Goal: Task Accomplishment & Management: Manage account settings

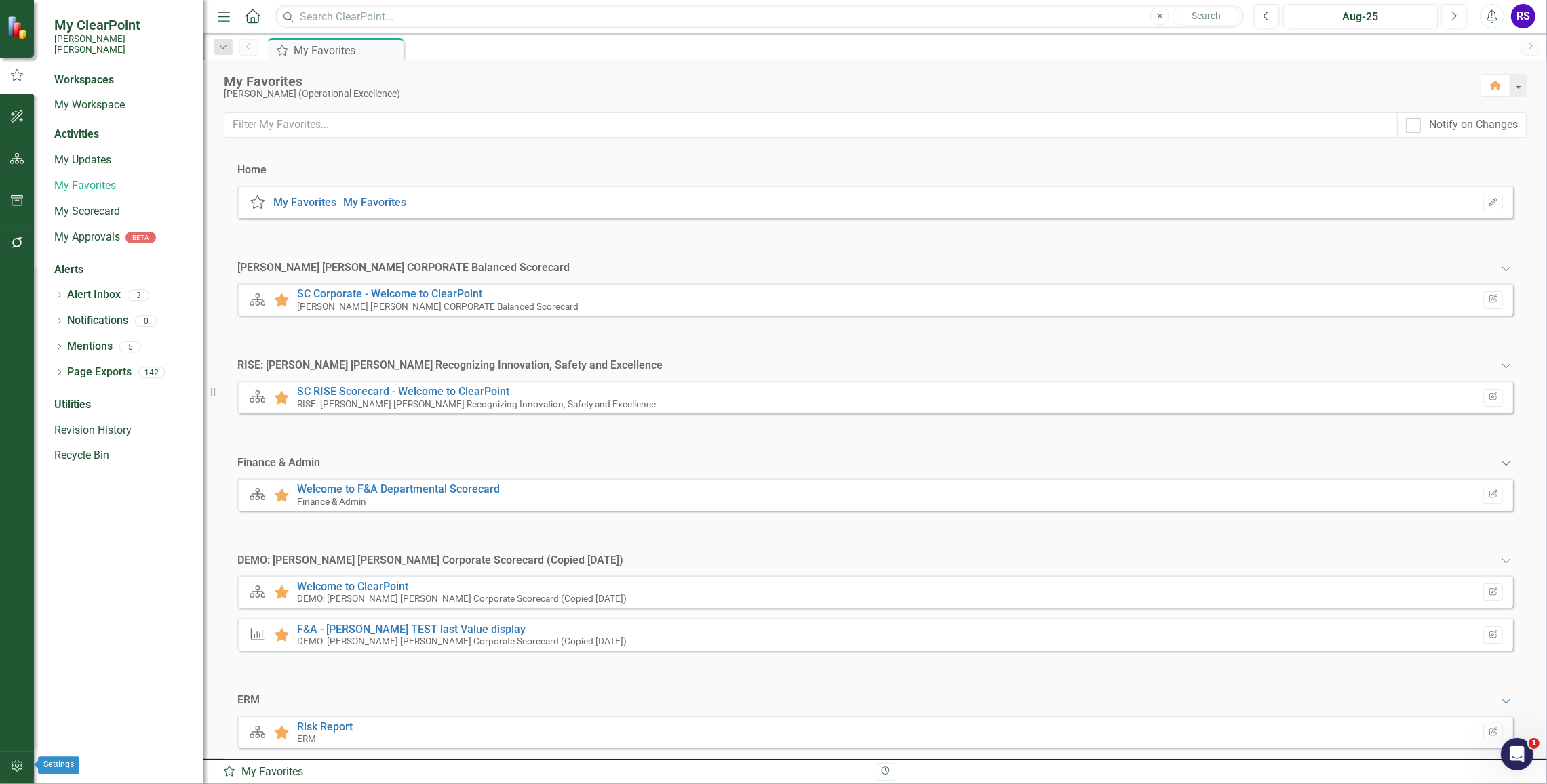
click at [24, 761] on icon "button" at bounding box center [17, 765] width 14 height 11
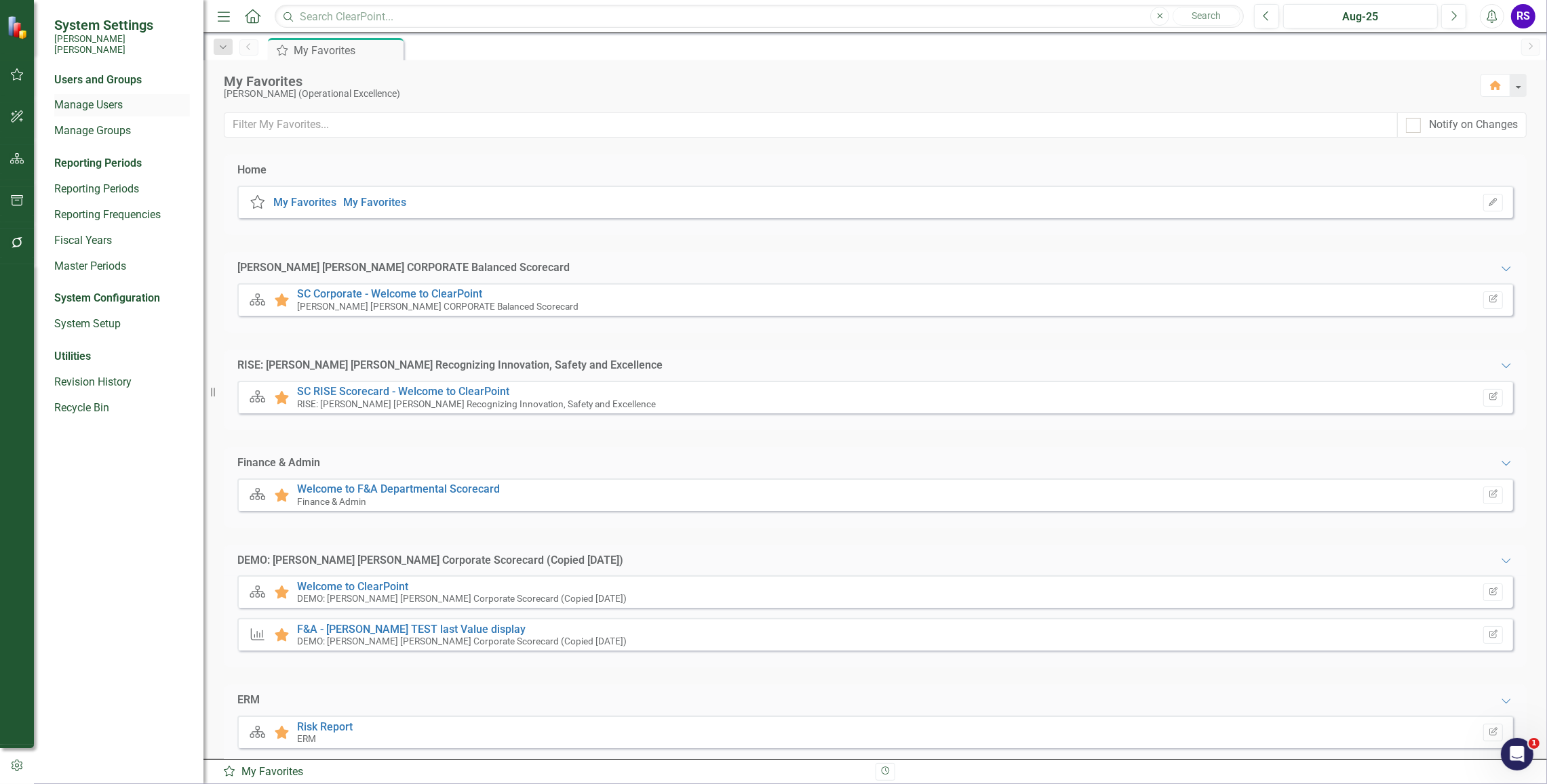
click at [112, 97] on link "Manage Users" at bounding box center [122, 105] width 136 height 16
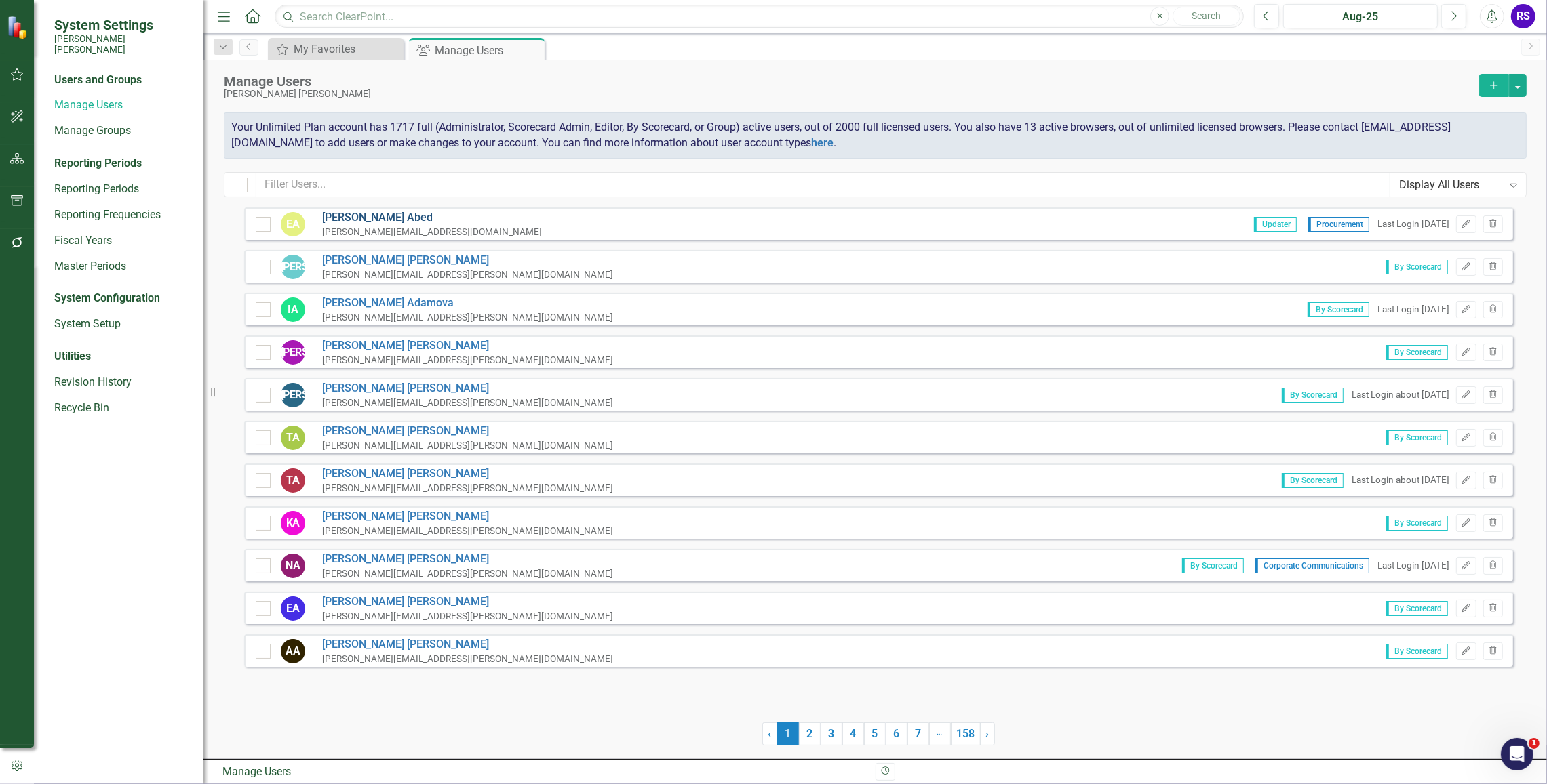
click at [356, 211] on link "[PERSON_NAME]" at bounding box center [432, 218] width 220 height 16
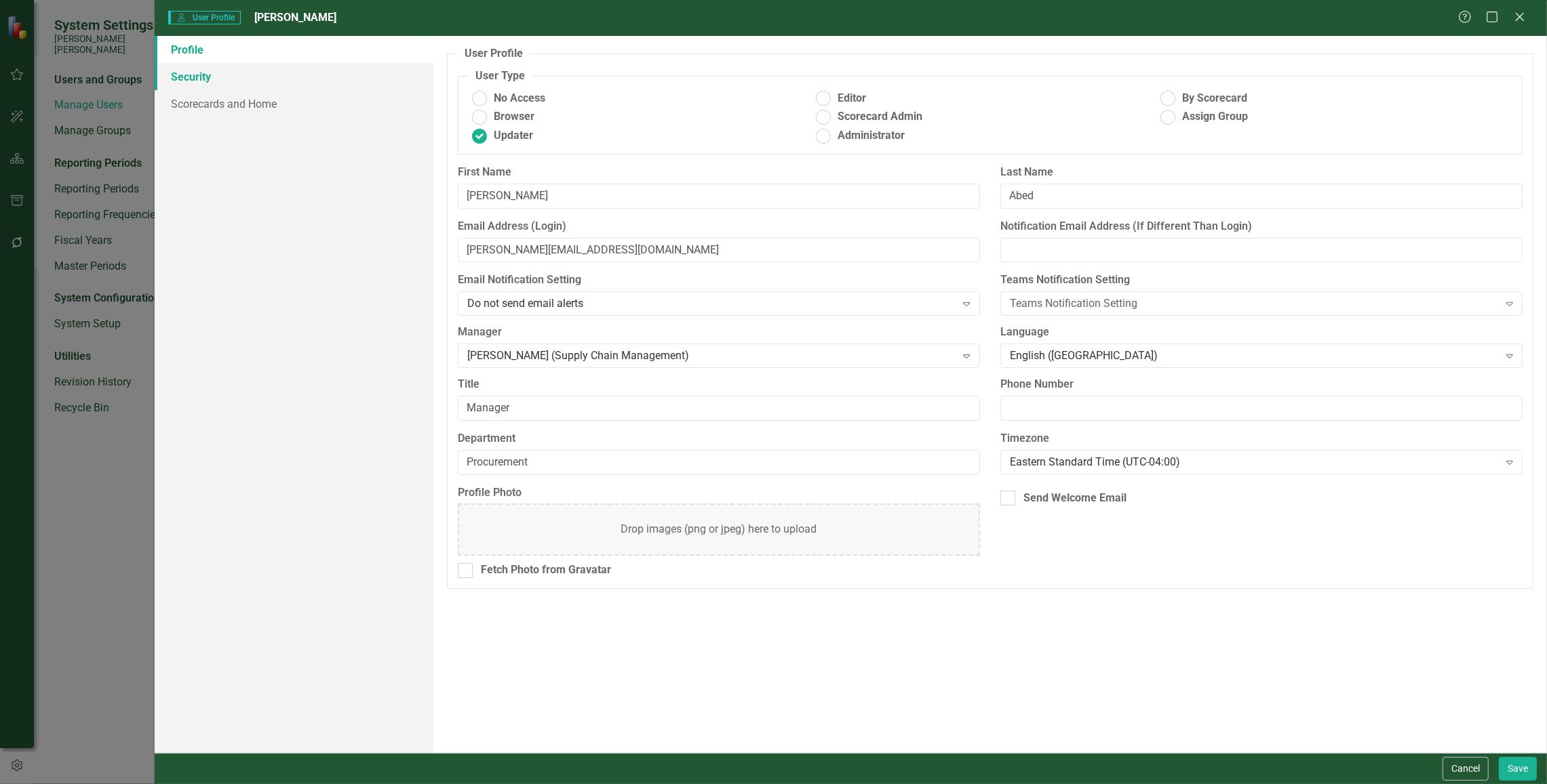
click at [190, 79] on link "Security" at bounding box center [294, 76] width 279 height 27
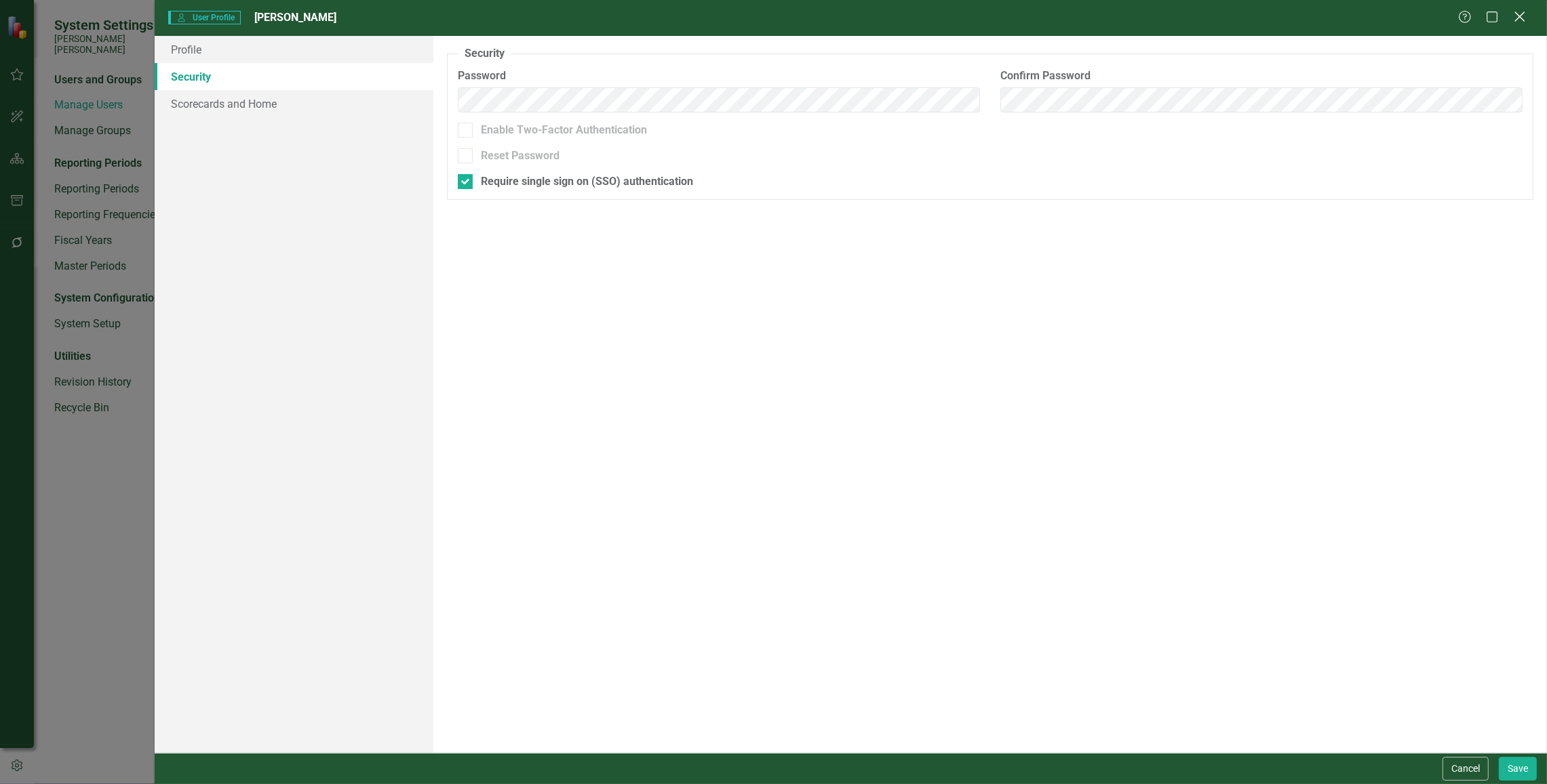
click at [1380, 12] on icon "Close" at bounding box center [1519, 16] width 17 height 13
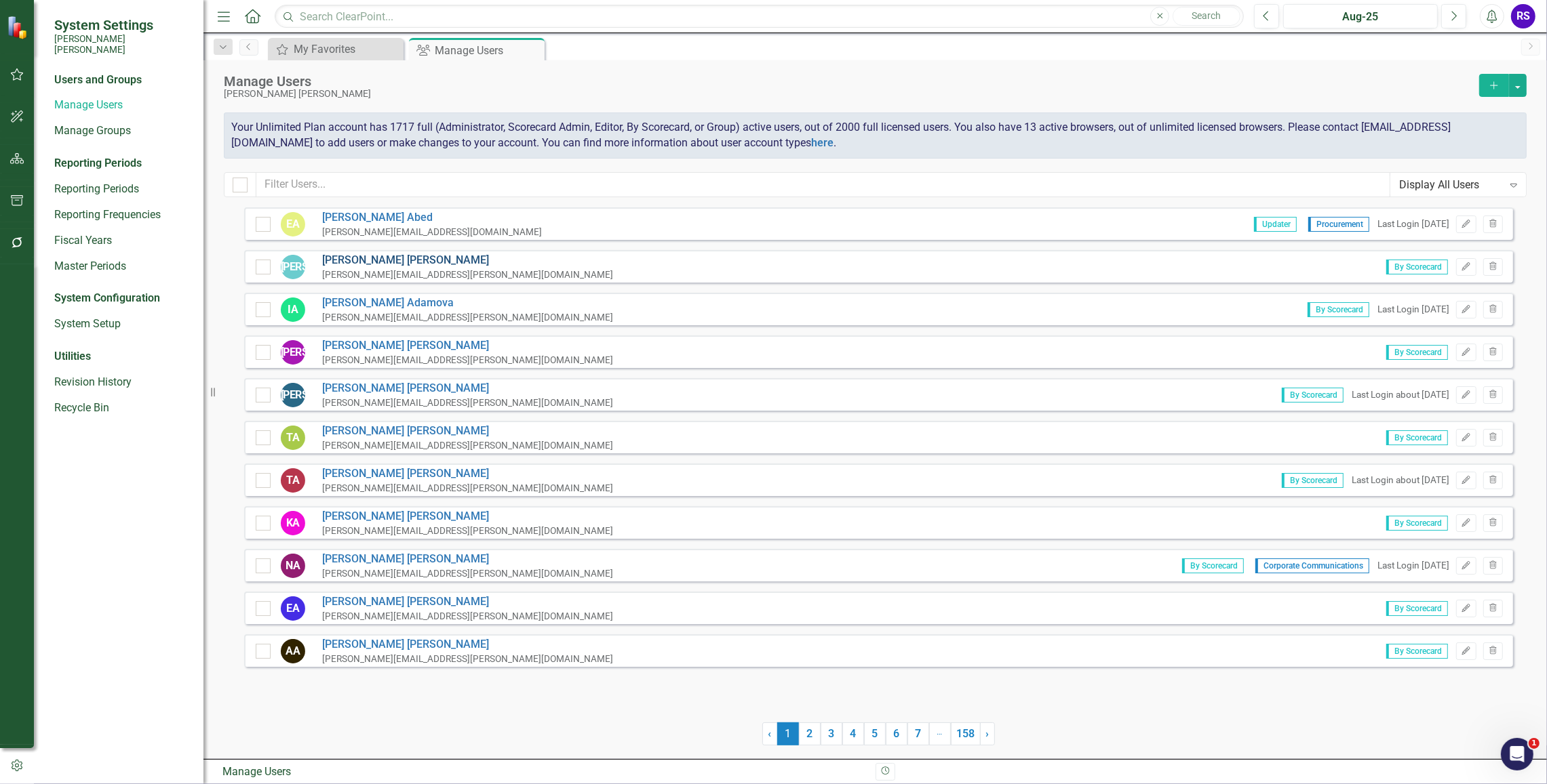
click at [346, 263] on link "[PERSON_NAME]" at bounding box center [467, 261] width 291 height 16
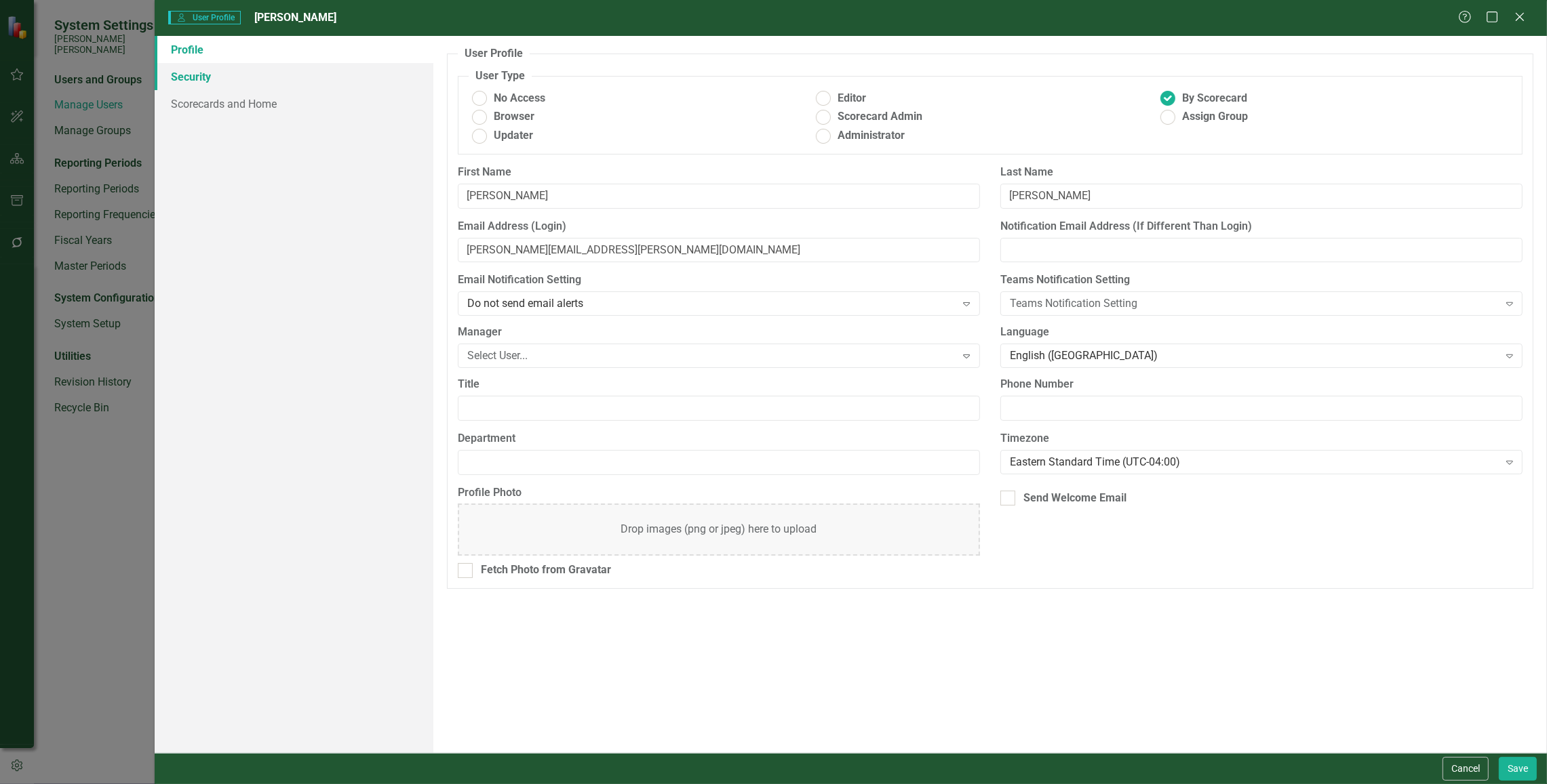
click at [197, 78] on link "Security" at bounding box center [294, 76] width 279 height 27
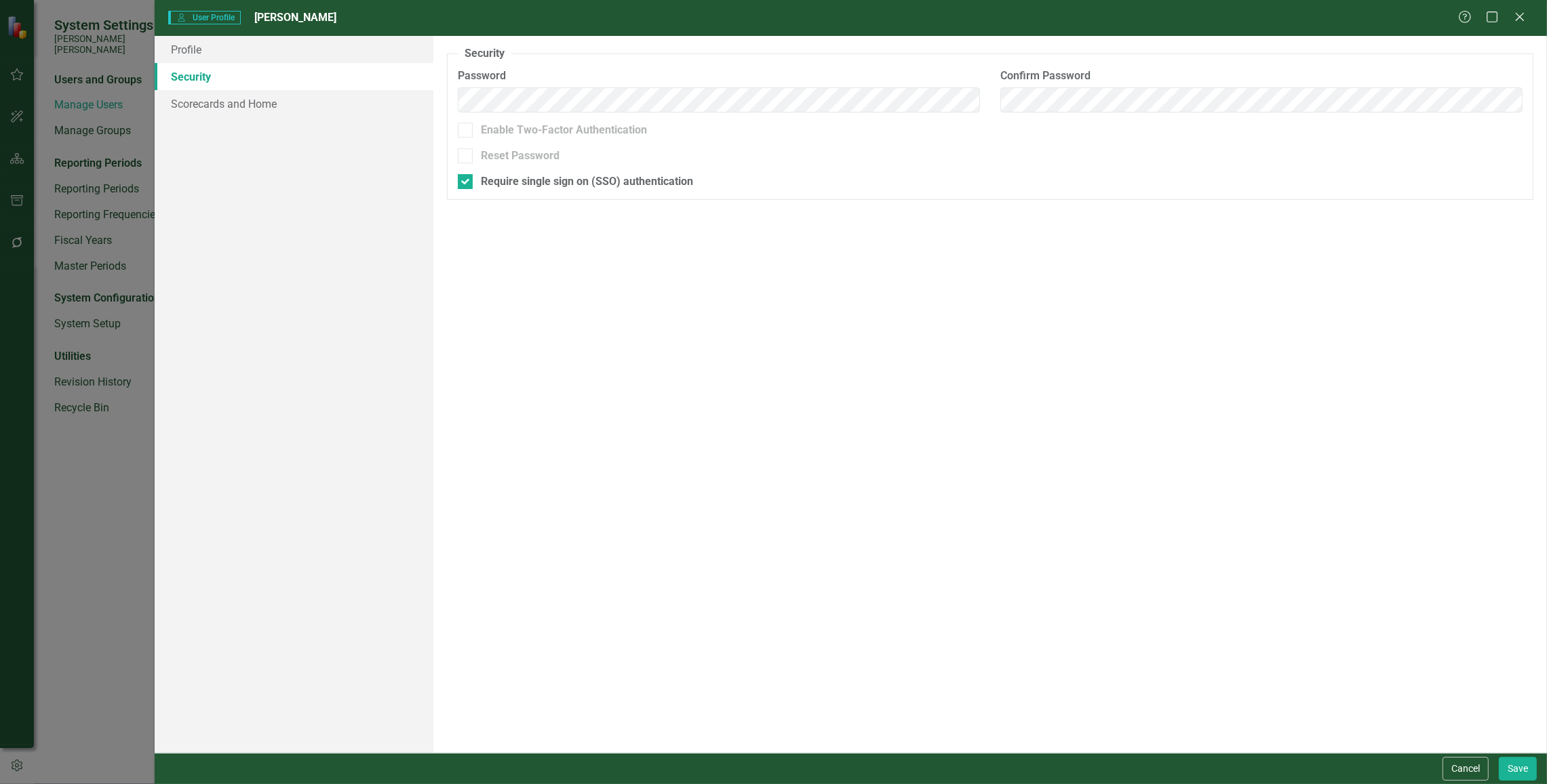
drag, startPoint x: 1520, startPoint y: 14, endPoint x: 1510, endPoint y: 12, distance: 10.2
click at [1380, 12] on icon "Close" at bounding box center [1520, 17] width 14 height 11
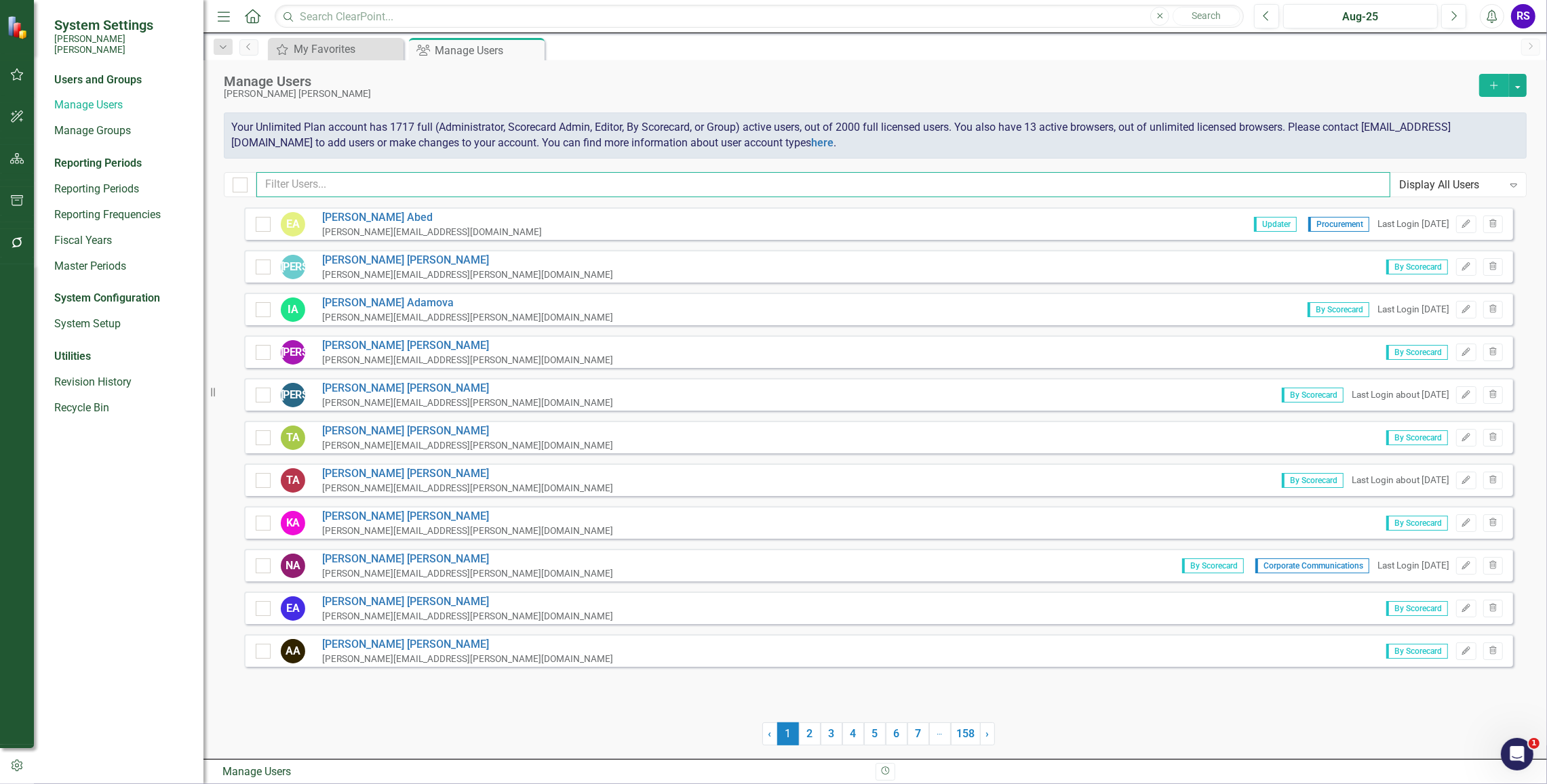
click at [524, 183] on input "text" at bounding box center [822, 184] width 1133 height 25
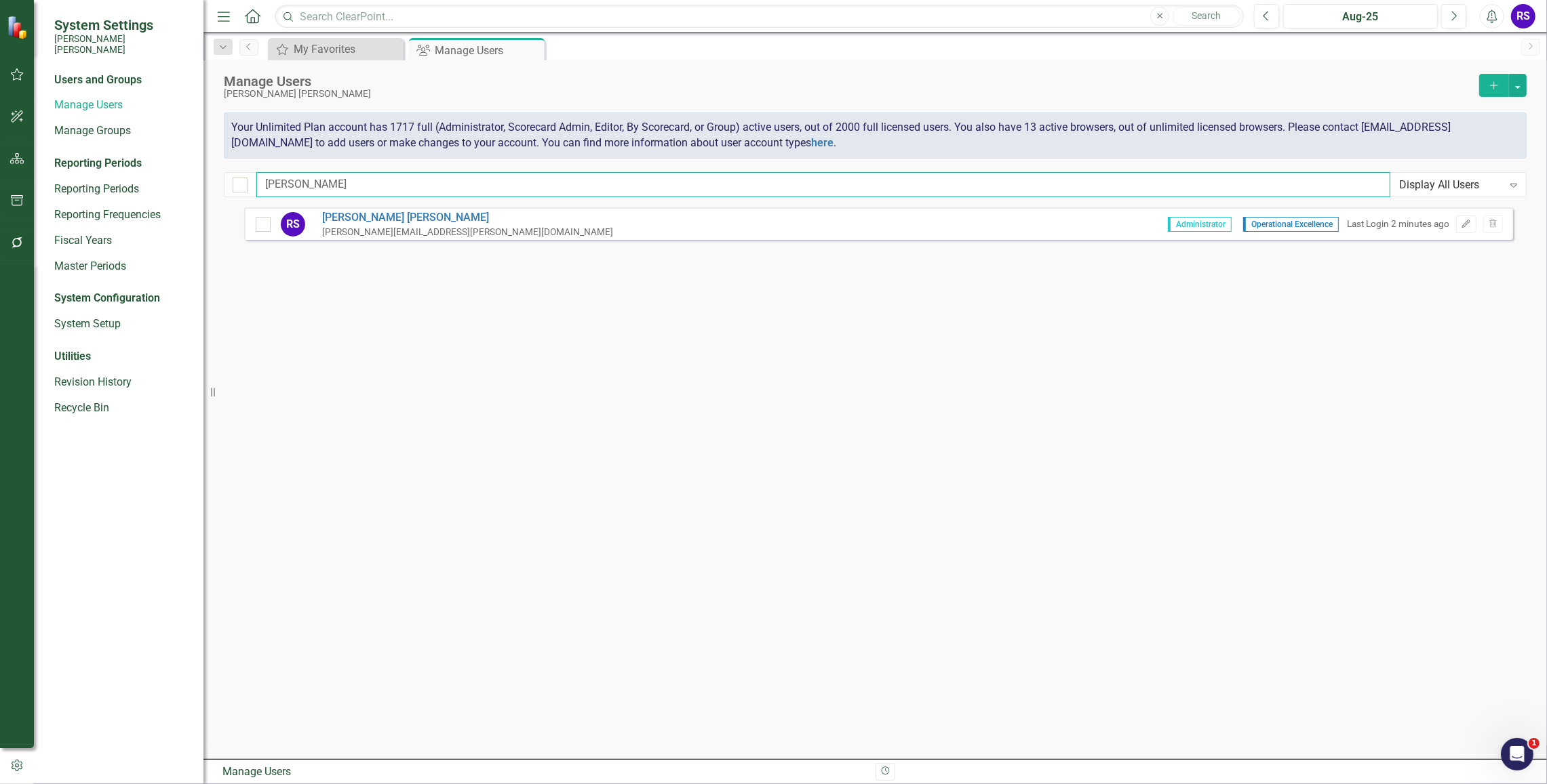
type input "[PERSON_NAME]"
click at [381, 212] on link "[PERSON_NAME]" at bounding box center [467, 218] width 291 height 16
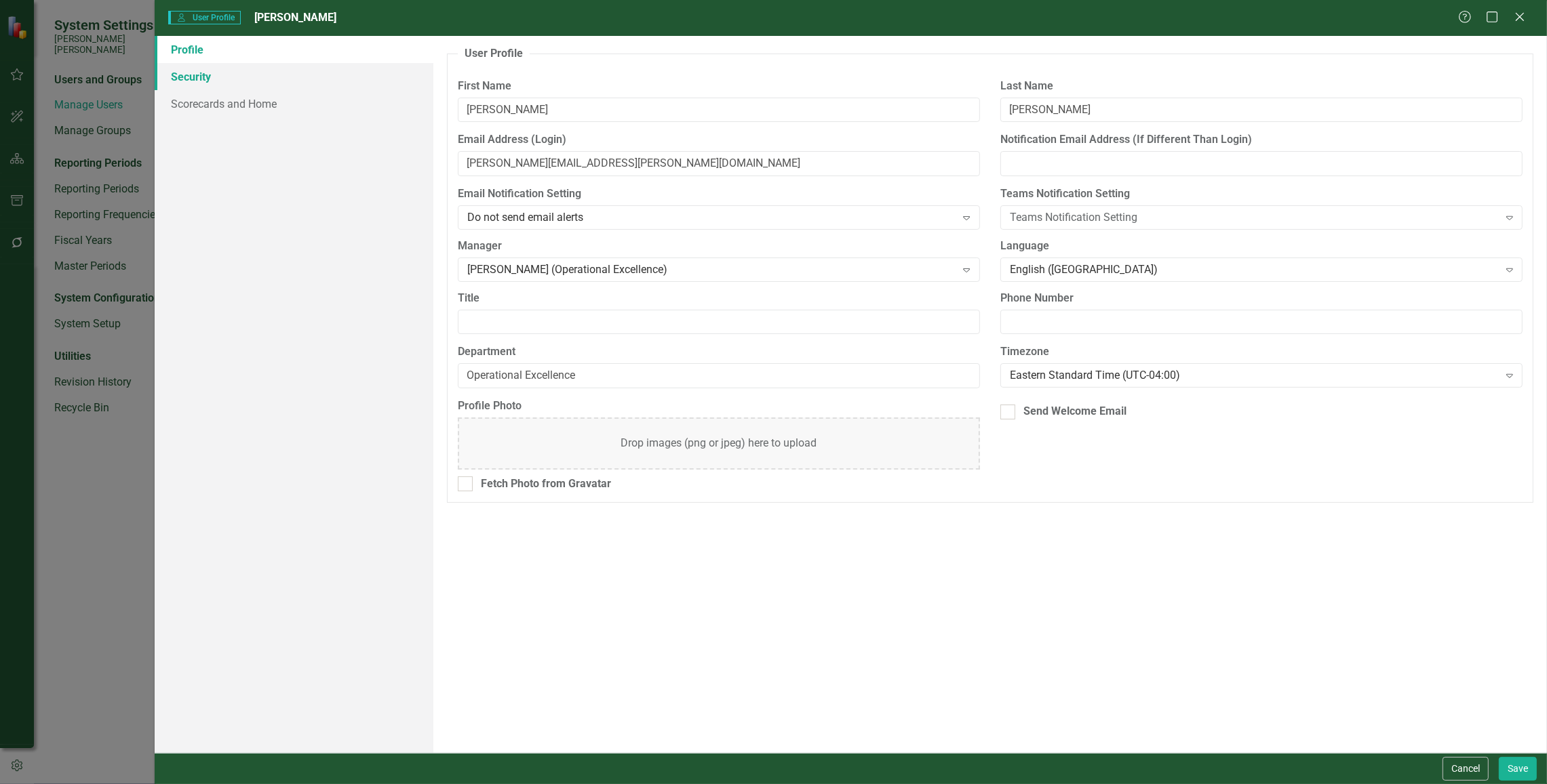
click at [203, 67] on link "Security" at bounding box center [294, 76] width 279 height 27
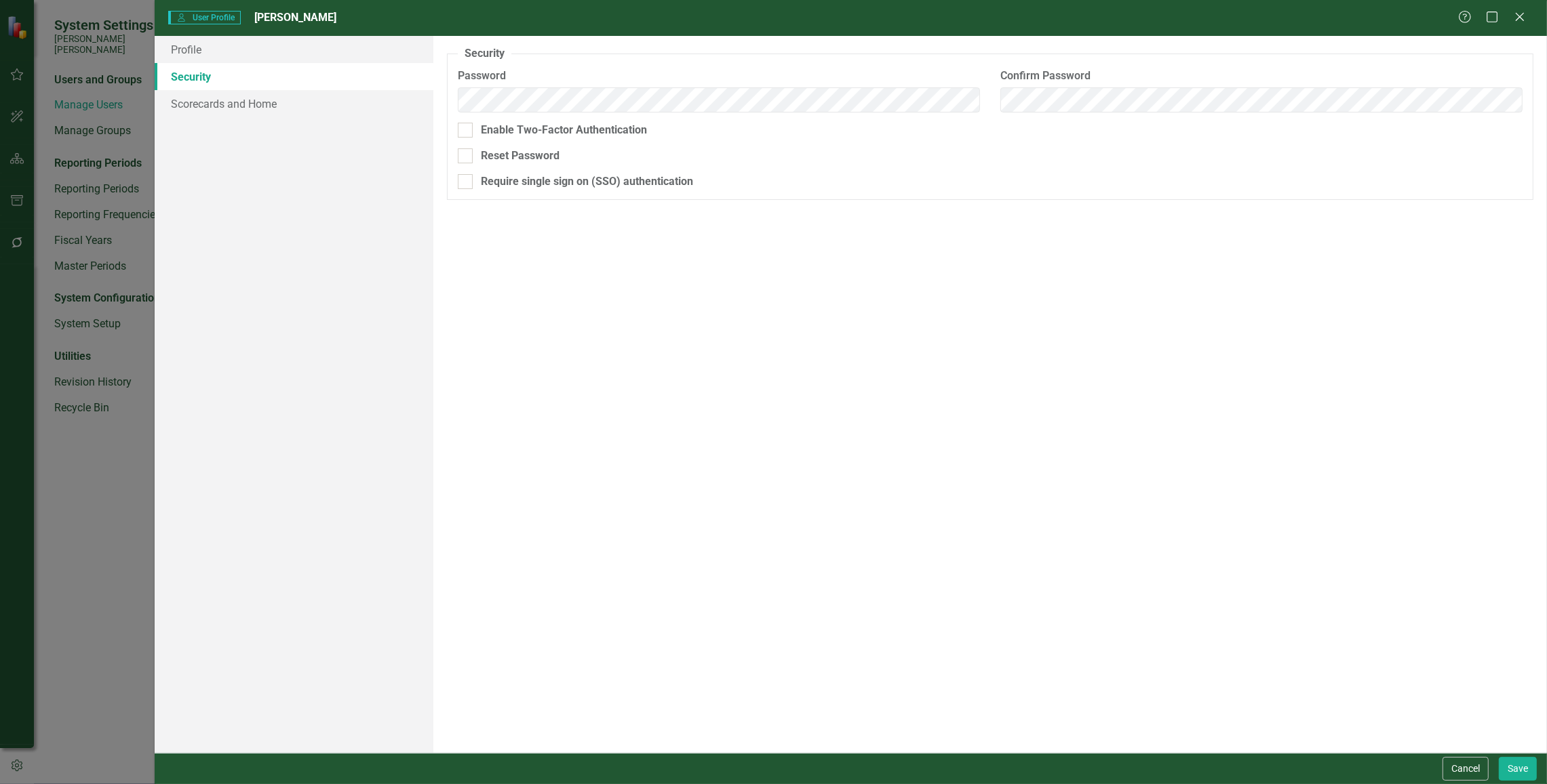
click at [1380, 14] on icon "Close" at bounding box center [1520, 17] width 14 height 11
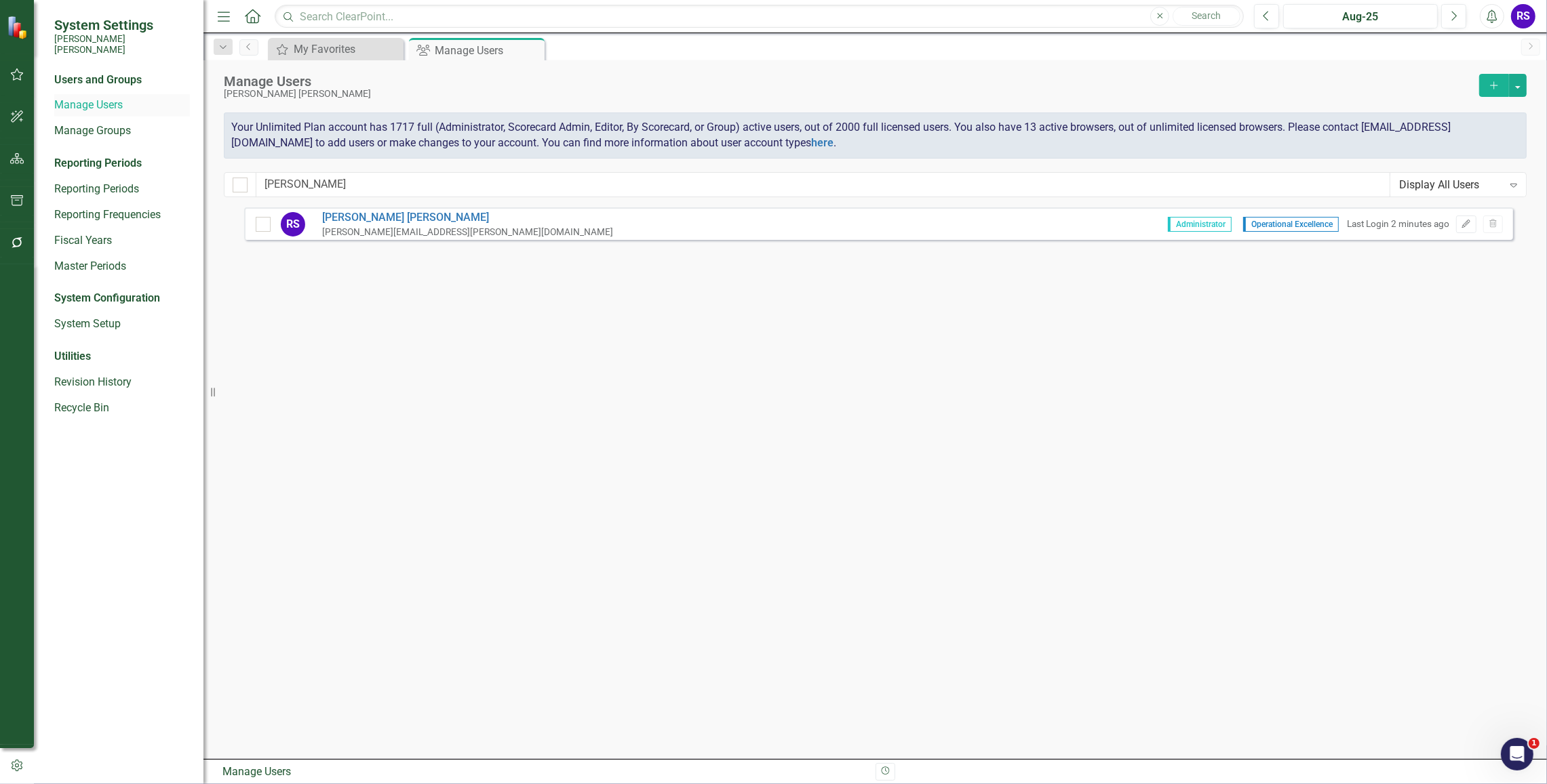
click at [95, 97] on link "Manage Users" at bounding box center [122, 105] width 136 height 16
click at [338, 49] on div "My Favorites" at bounding box center [338, 49] width 89 height 17
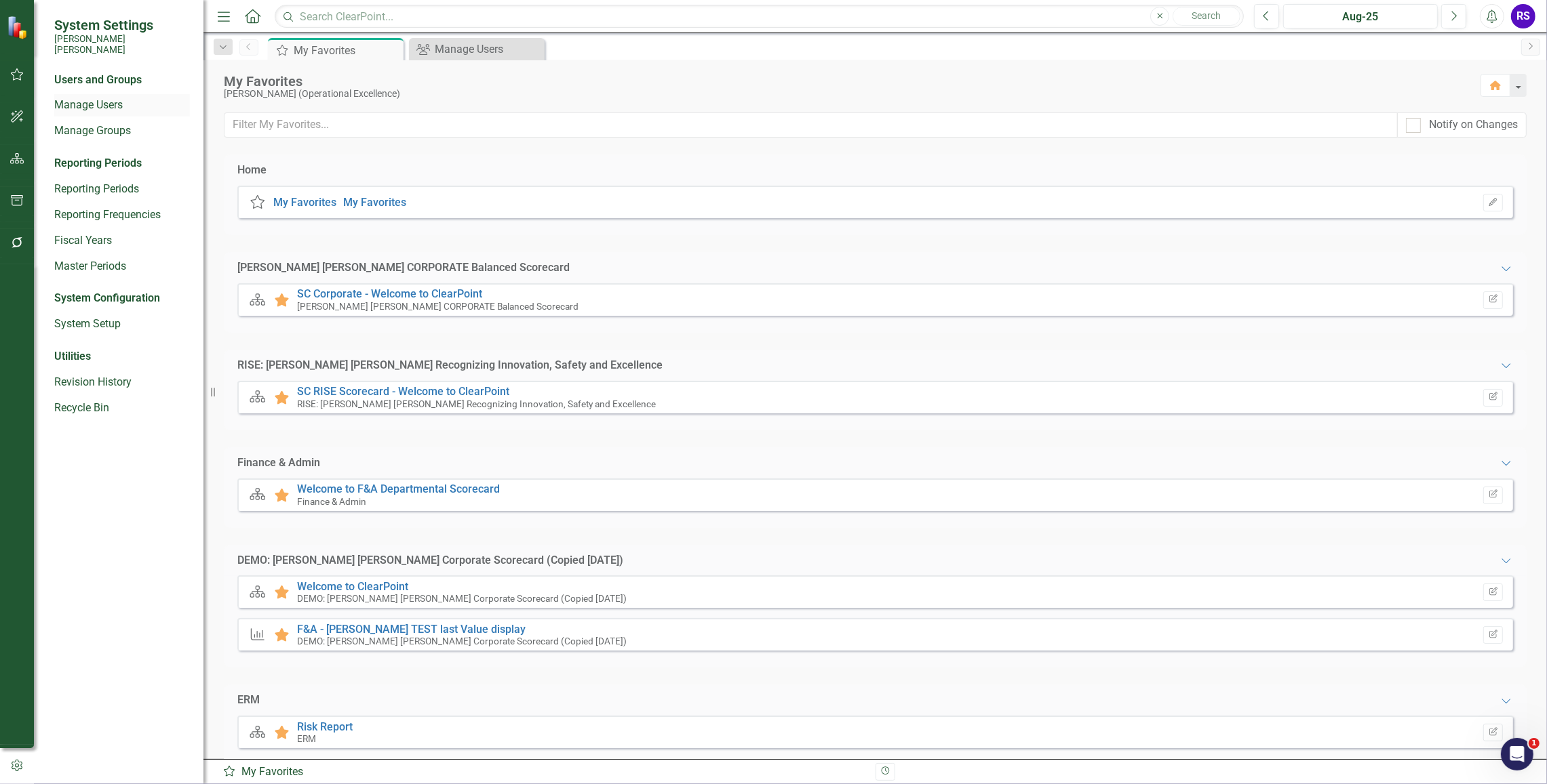
click at [110, 97] on link "Manage Users" at bounding box center [122, 105] width 136 height 16
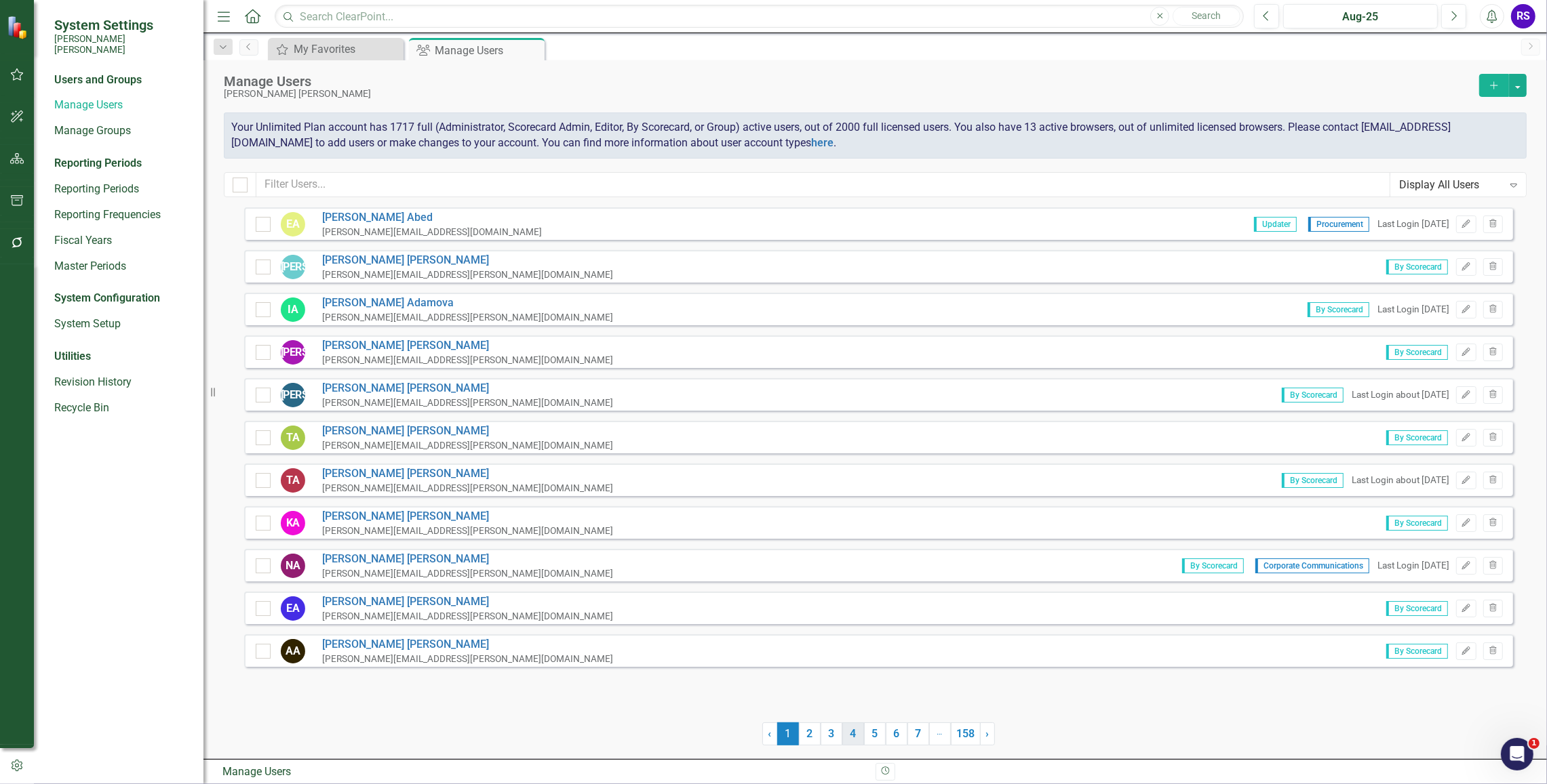
click at [849, 736] on link "4" at bounding box center [853, 733] width 22 height 23
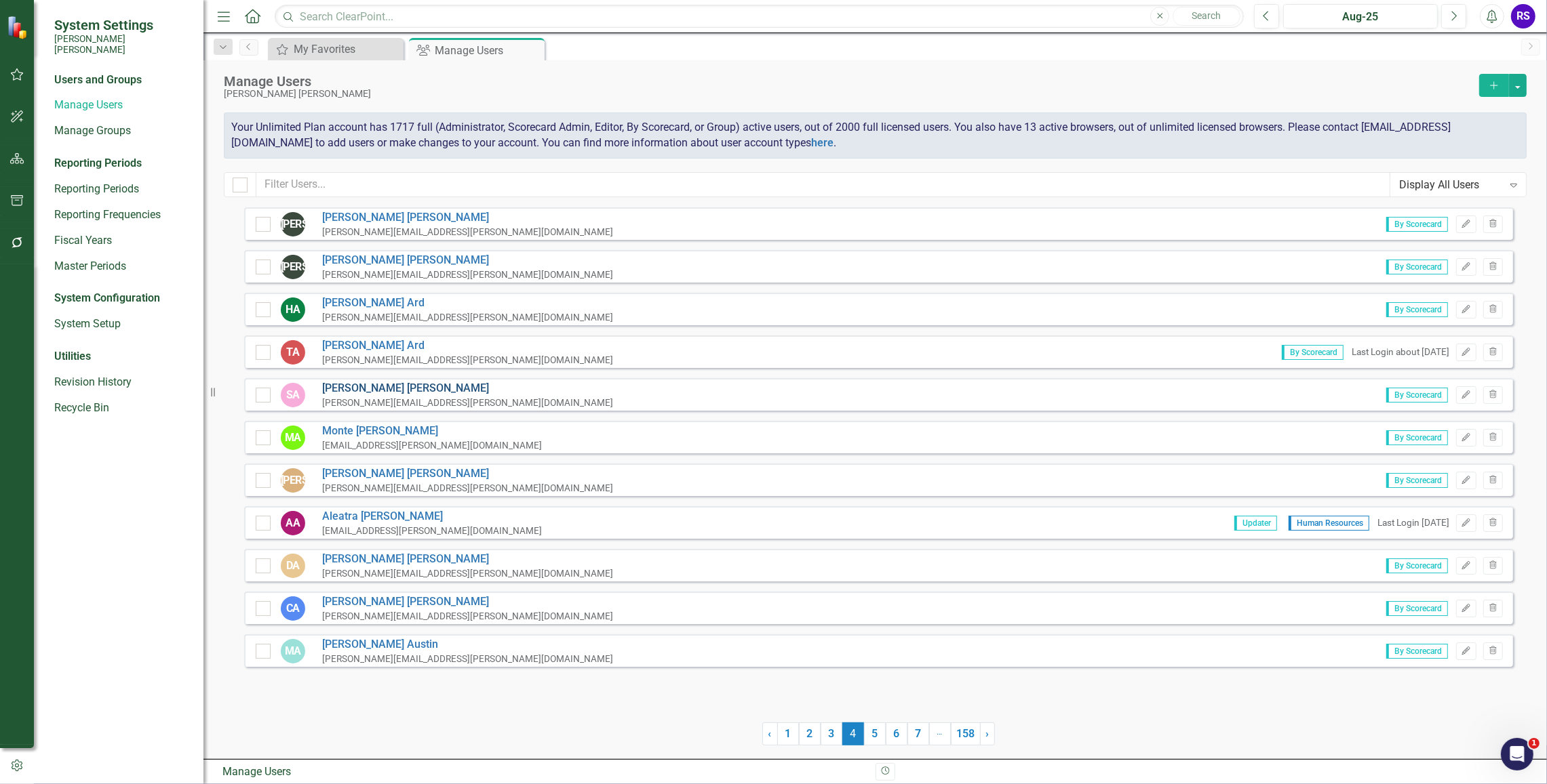
click at [344, 388] on link "[PERSON_NAME]" at bounding box center [467, 389] width 291 height 16
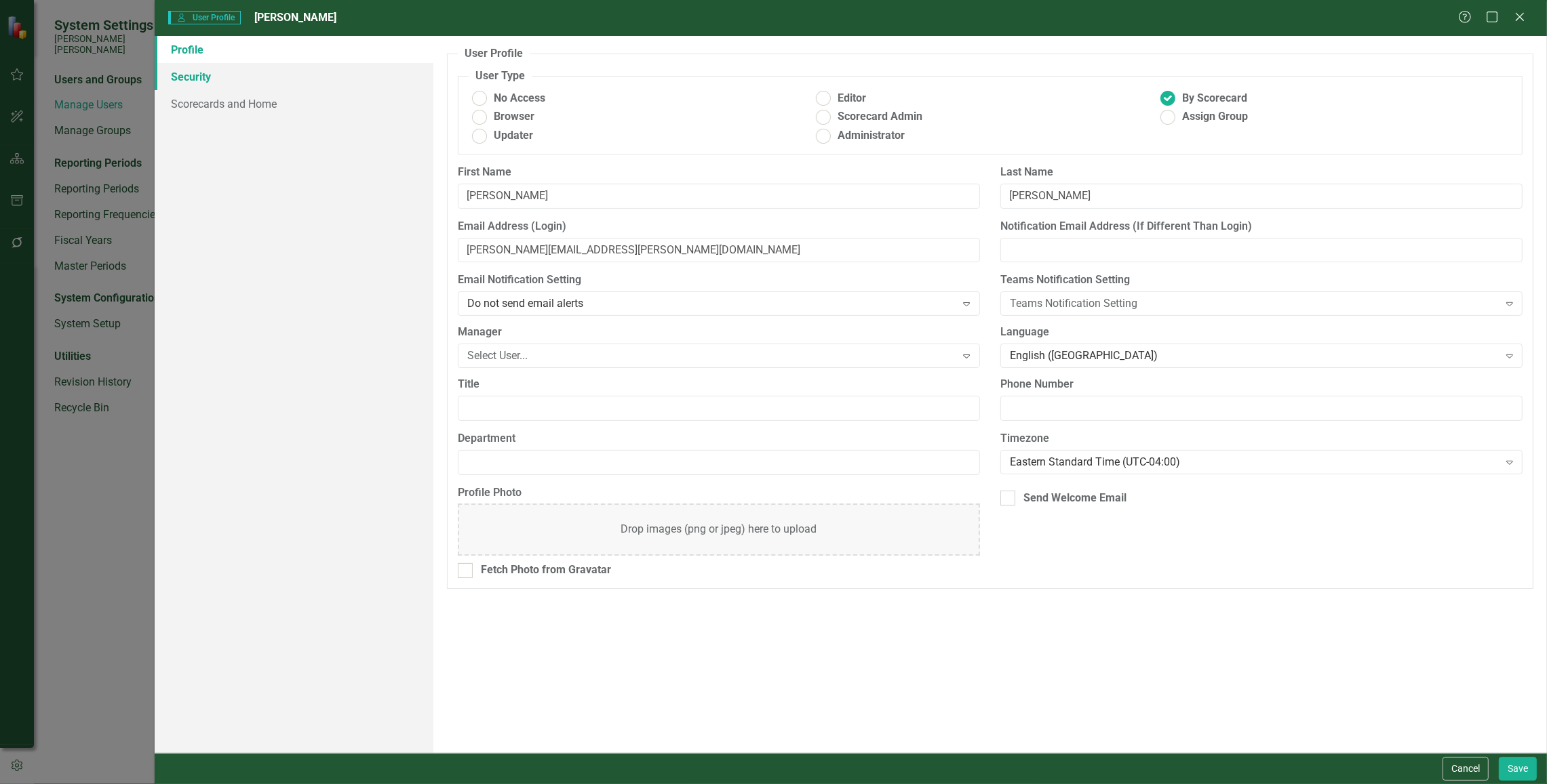
click at [203, 78] on link "Security" at bounding box center [294, 76] width 279 height 27
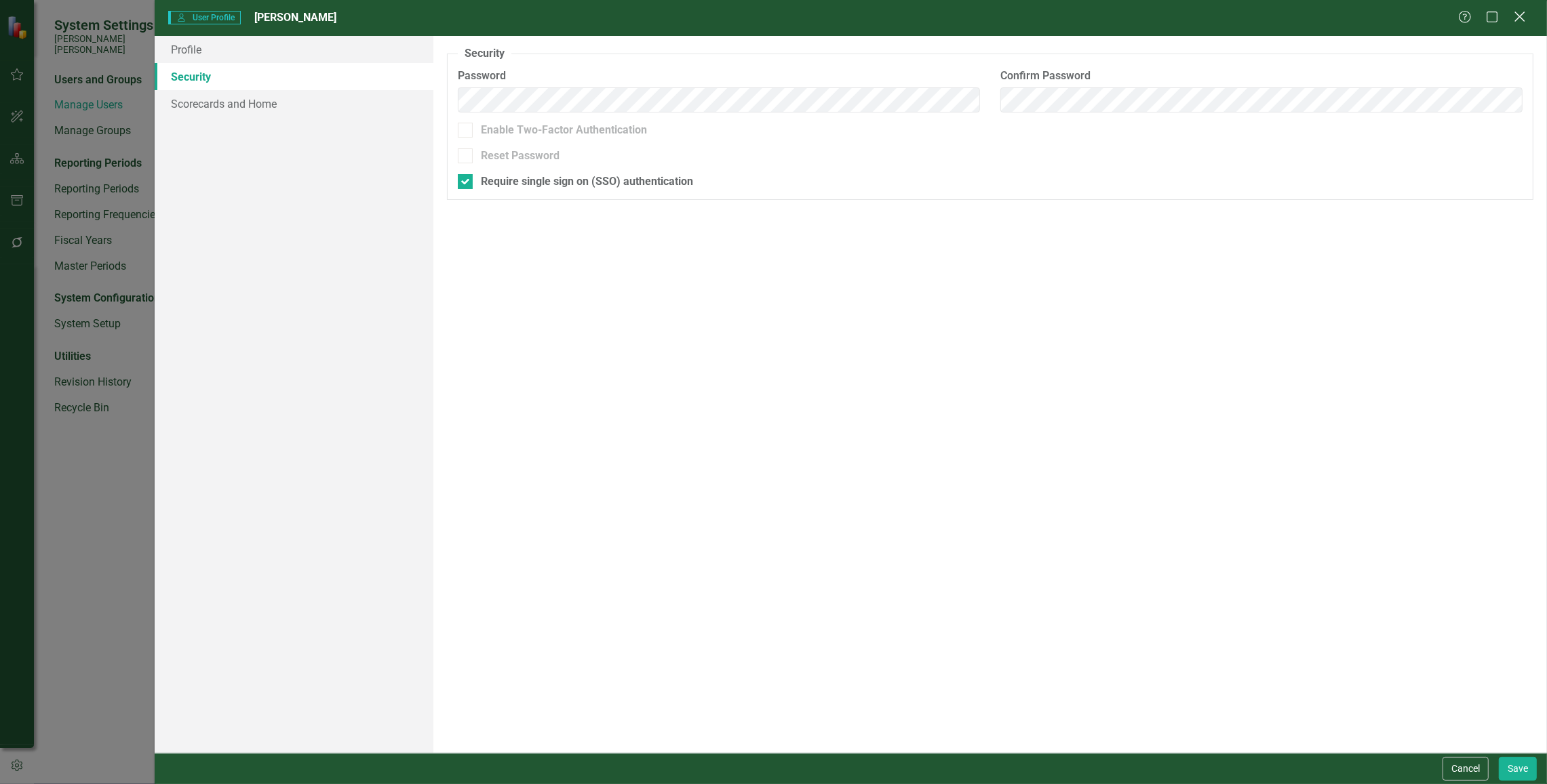
click at [1380, 18] on icon "Close" at bounding box center [1519, 16] width 17 height 13
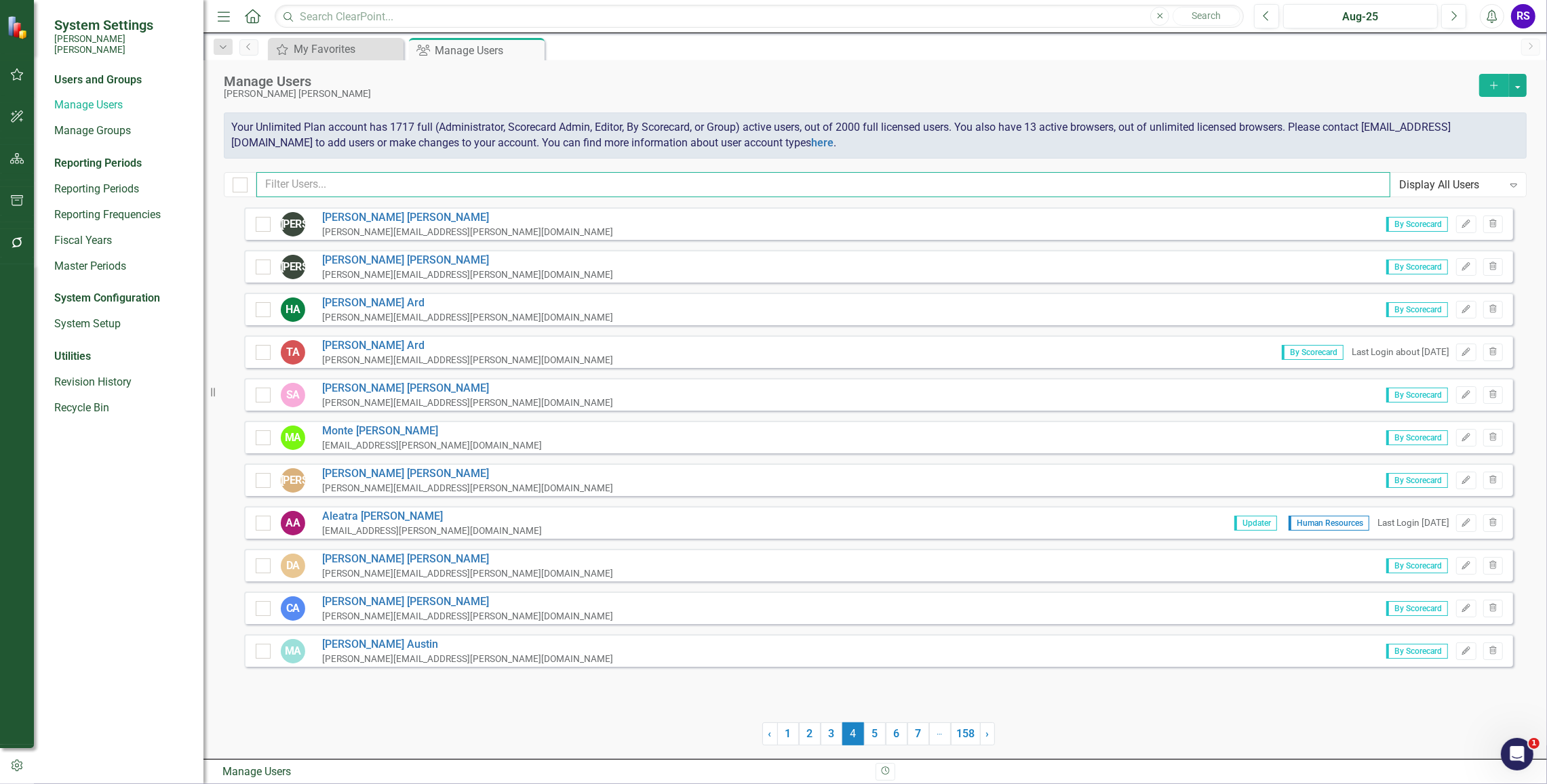
drag, startPoint x: 300, startPoint y: 183, endPoint x: 305, endPoint y: 176, distance: 8.6
click at [305, 176] on input "text" at bounding box center [822, 184] width 1133 height 25
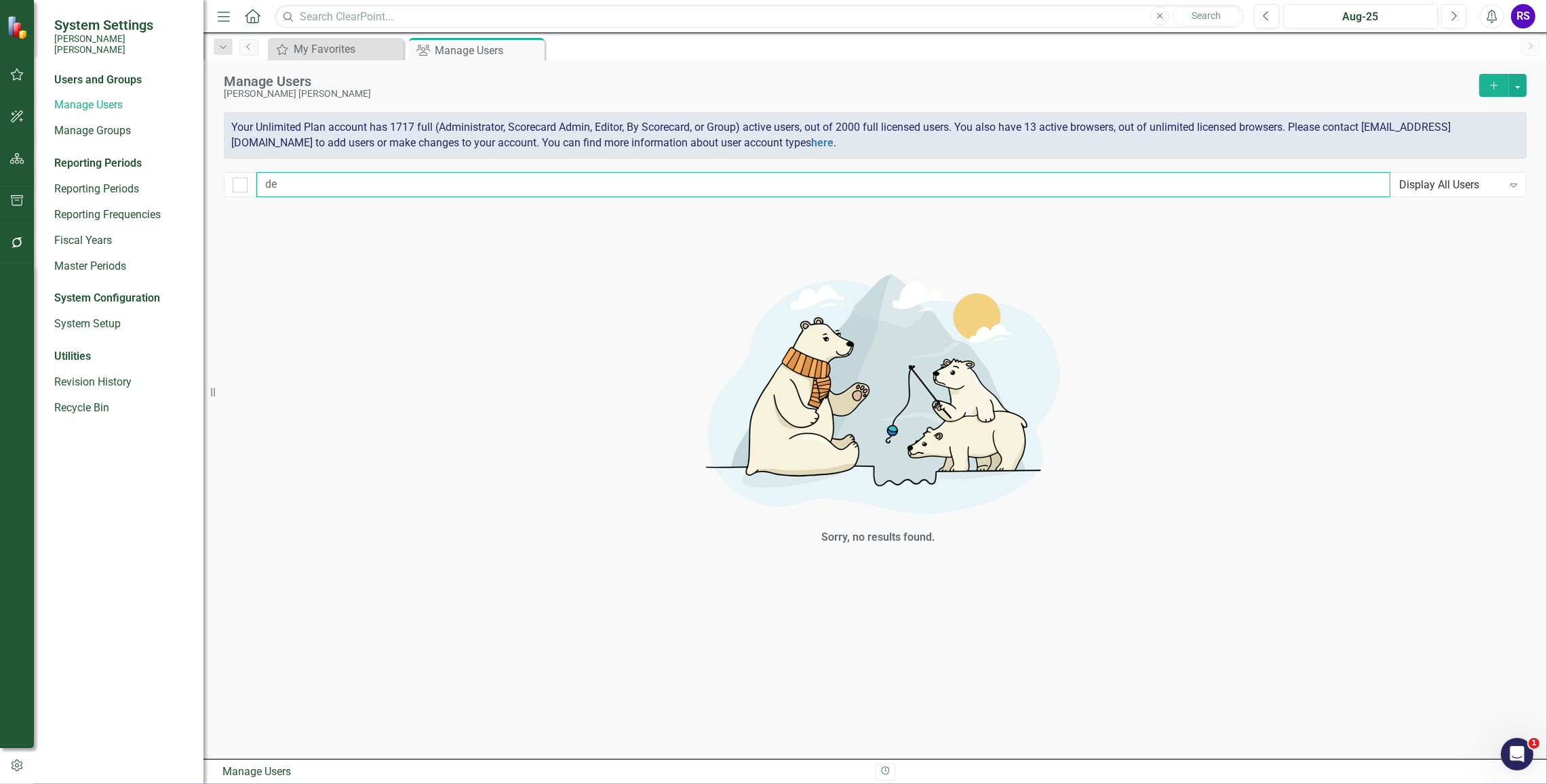
type input "d"
drag, startPoint x: 1324, startPoint y: 222, endPoint x: 1295, endPoint y: 215, distance: 29.8
click at [1324, 222] on div "Sorry, no results found." at bounding box center [879, 403] width 1310 height 393
drag, startPoint x: 340, startPoint y: 186, endPoint x: 212, endPoint y: 176, distance: 128.4
click at [215, 177] on div "Manage Users [PERSON_NAME] [PERSON_NAME] Add Your Unlimited Plan account has 17…" at bounding box center [875, 134] width 1344 height 147
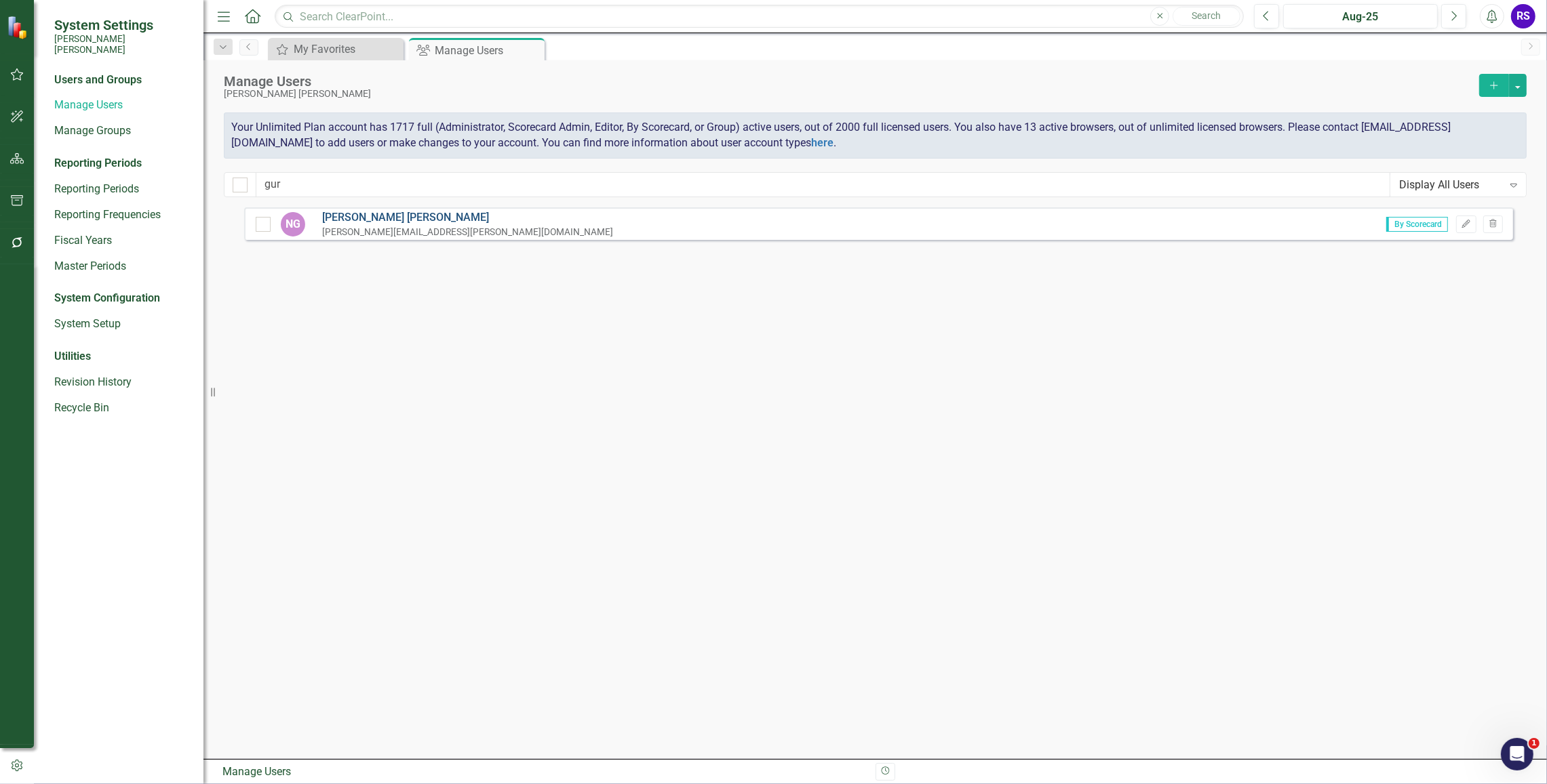
click at [344, 224] on link "[PERSON_NAME]" at bounding box center [467, 218] width 291 height 16
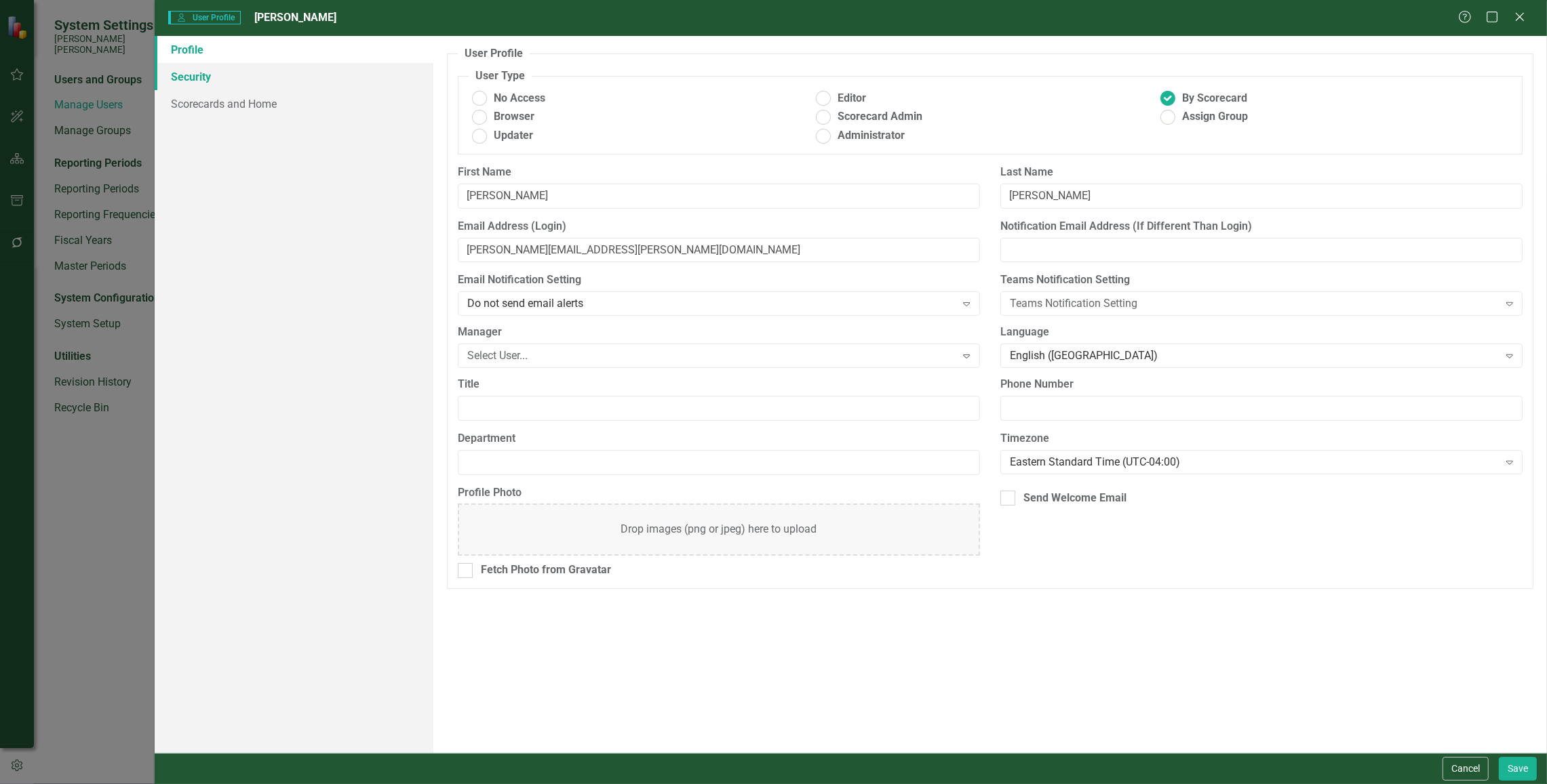
click at [214, 76] on link "Security" at bounding box center [294, 76] width 279 height 27
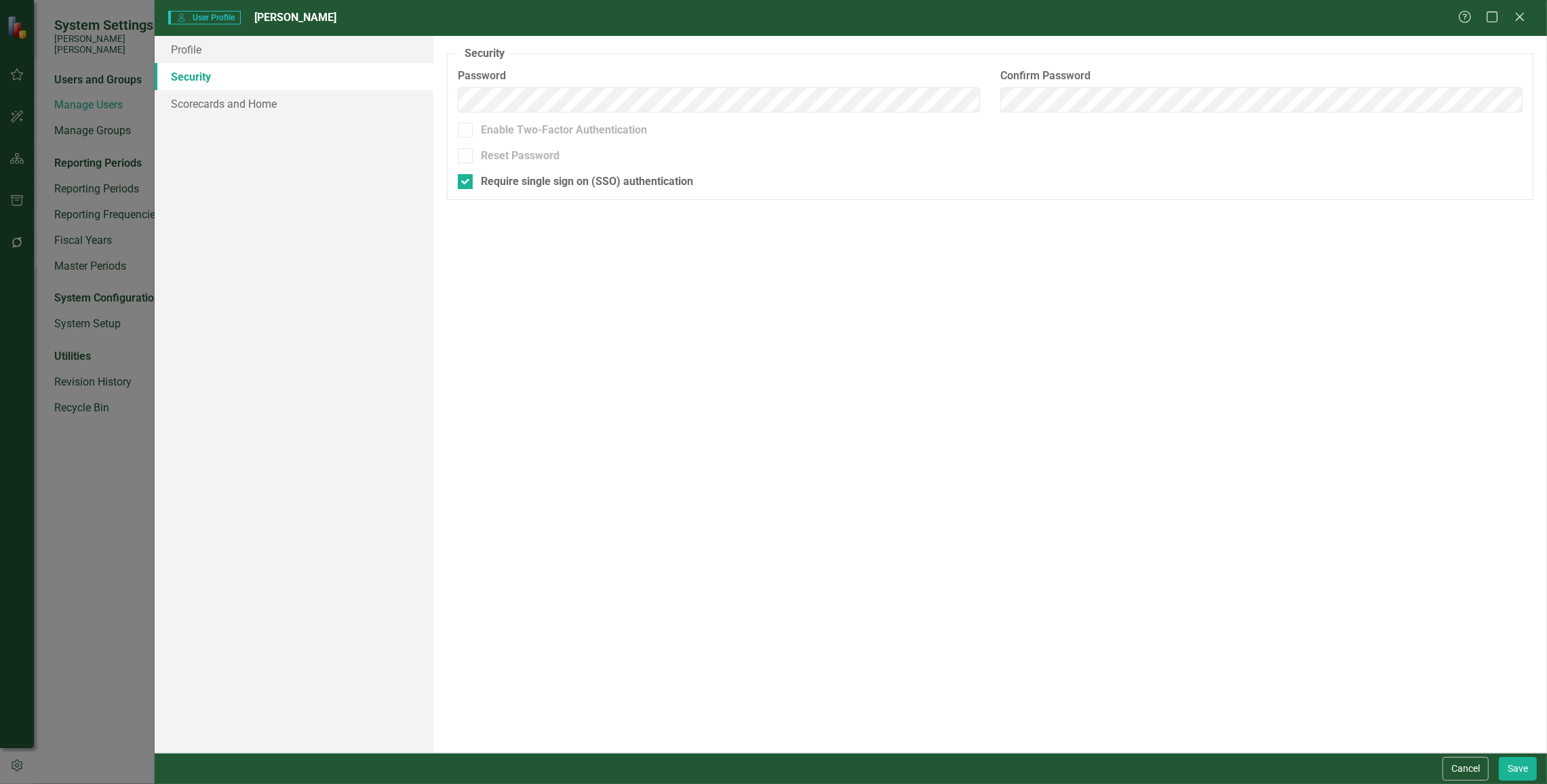
drag, startPoint x: 1524, startPoint y: 19, endPoint x: 1515, endPoint y: 21, distance: 9.2
click at [1380, 19] on icon "Close" at bounding box center [1520, 17] width 14 height 11
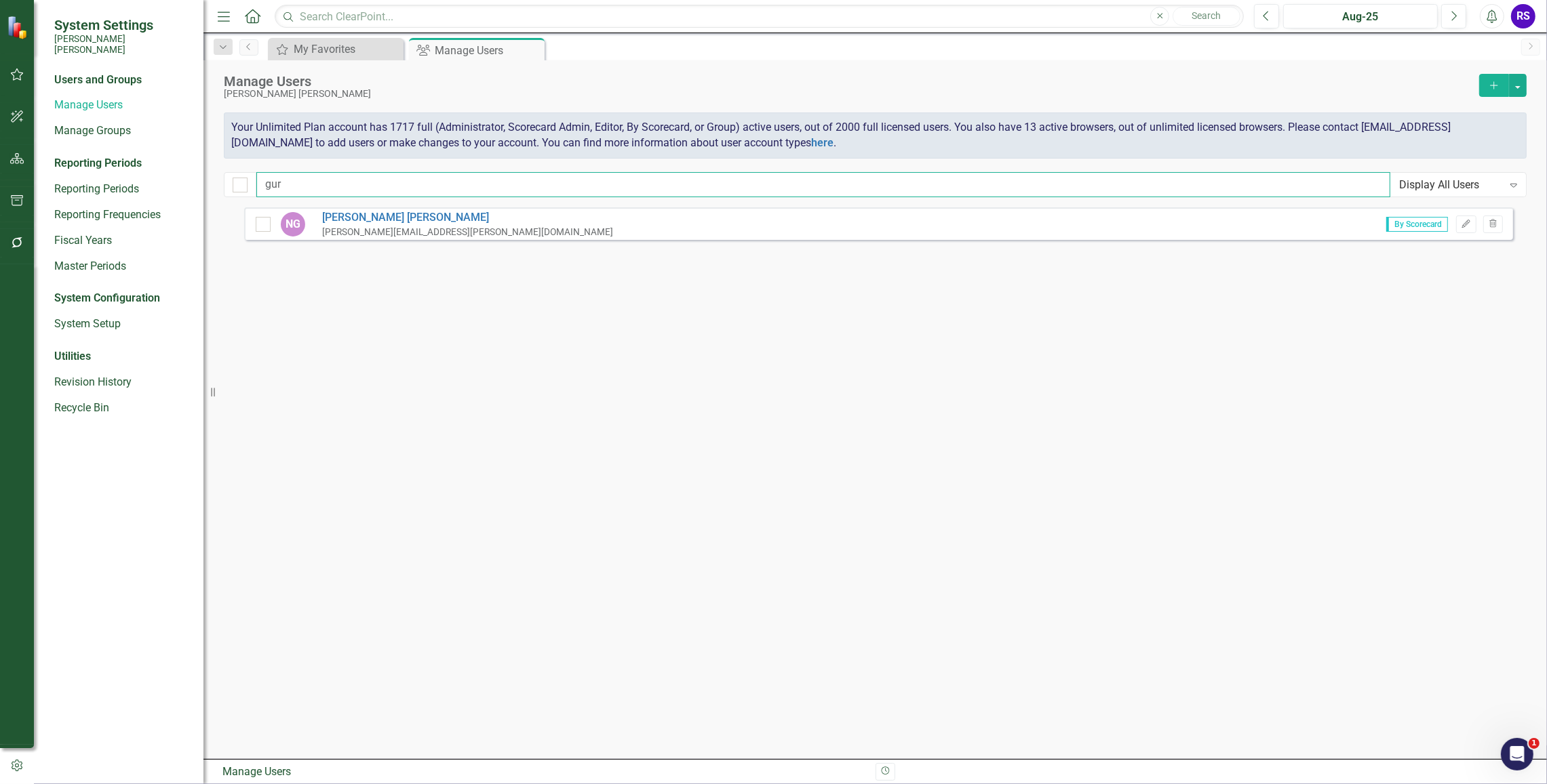
drag, startPoint x: 294, startPoint y: 188, endPoint x: 203, endPoint y: 171, distance: 92.6
click at [204, 171] on div "System Settings [PERSON_NAME] [PERSON_NAME] Users and Groups Manage Users Manag…" at bounding box center [774, 392] width 1547 height 784
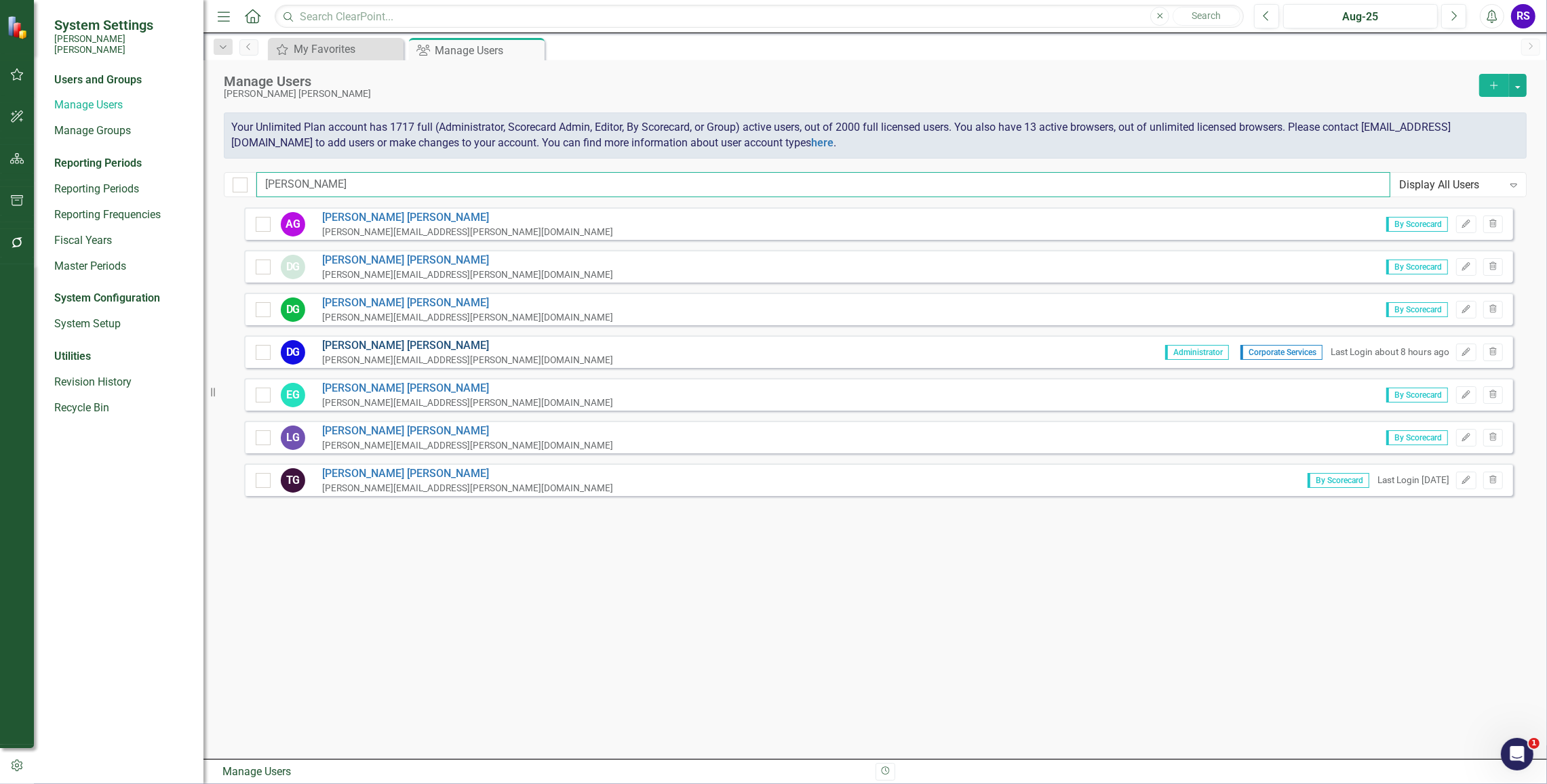
type input "[PERSON_NAME]"
click at [371, 344] on link "[PERSON_NAME]" at bounding box center [467, 346] width 291 height 16
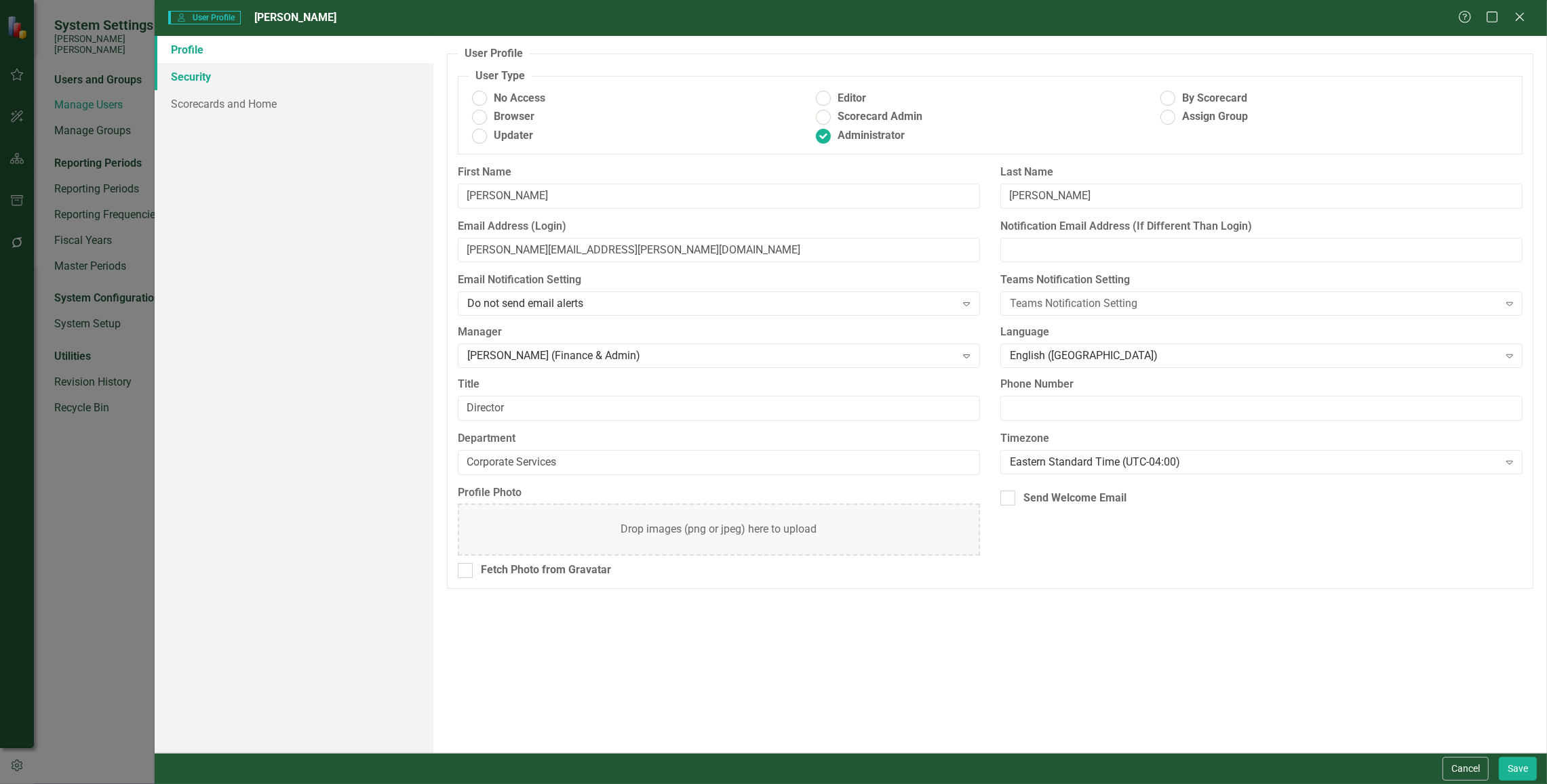
click at [209, 80] on link "Security" at bounding box center [294, 76] width 279 height 27
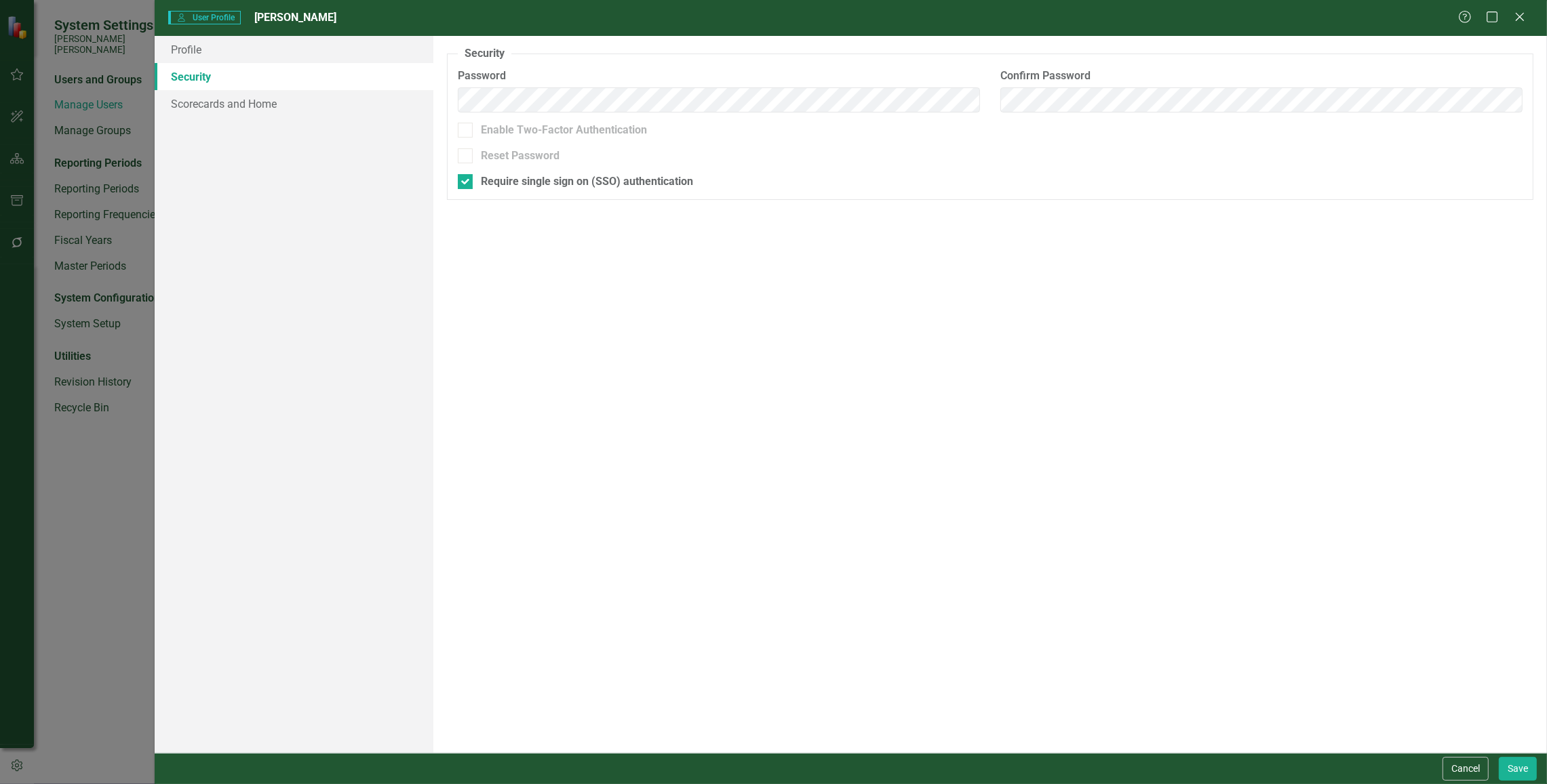
click at [645, 373] on div "Security As an administrator, you can use this page to set the user's password,…" at bounding box center [990, 394] width 1114 height 718
click at [368, 343] on div "Profile Security Scorecards and Home" at bounding box center [294, 394] width 279 height 718
click at [1380, 11] on icon "Close" at bounding box center [1519, 16] width 17 height 13
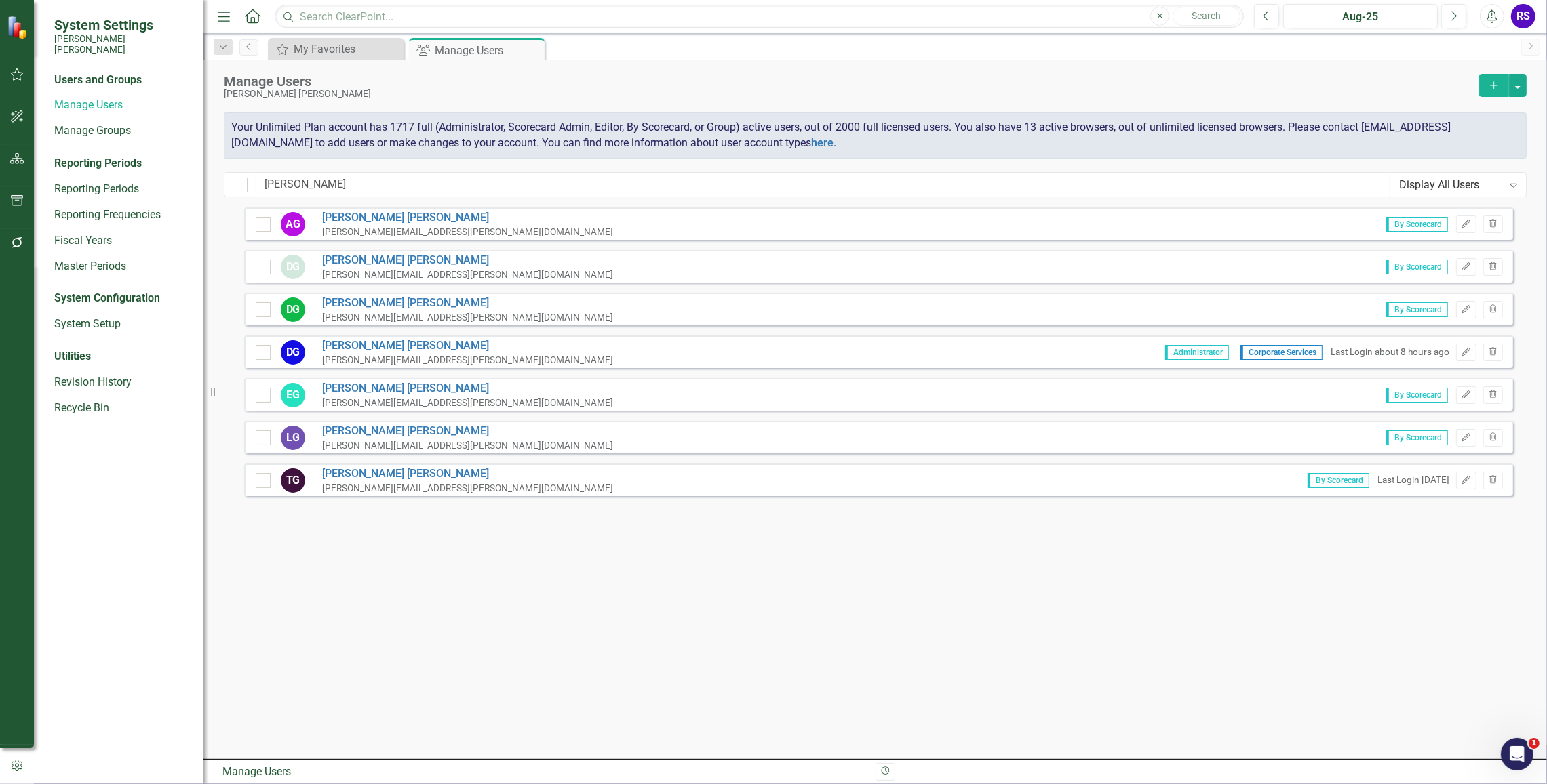
click at [416, 546] on div "[PERSON_NAME] Guerry [EMAIL_ADDRESS][PERSON_NAME][DOMAIN_NAME] By Scorecard Edi…" at bounding box center [879, 458] width 1269 height 503
click at [317, 184] on input "[PERSON_NAME]" at bounding box center [822, 184] width 1133 height 25
drag, startPoint x: 312, startPoint y: 186, endPoint x: 71, endPoint y: 170, distance: 241.5
click at [75, 169] on div "System Settings [PERSON_NAME] [PERSON_NAME] Users and Groups Manage Users Manag…" at bounding box center [774, 392] width 1547 height 784
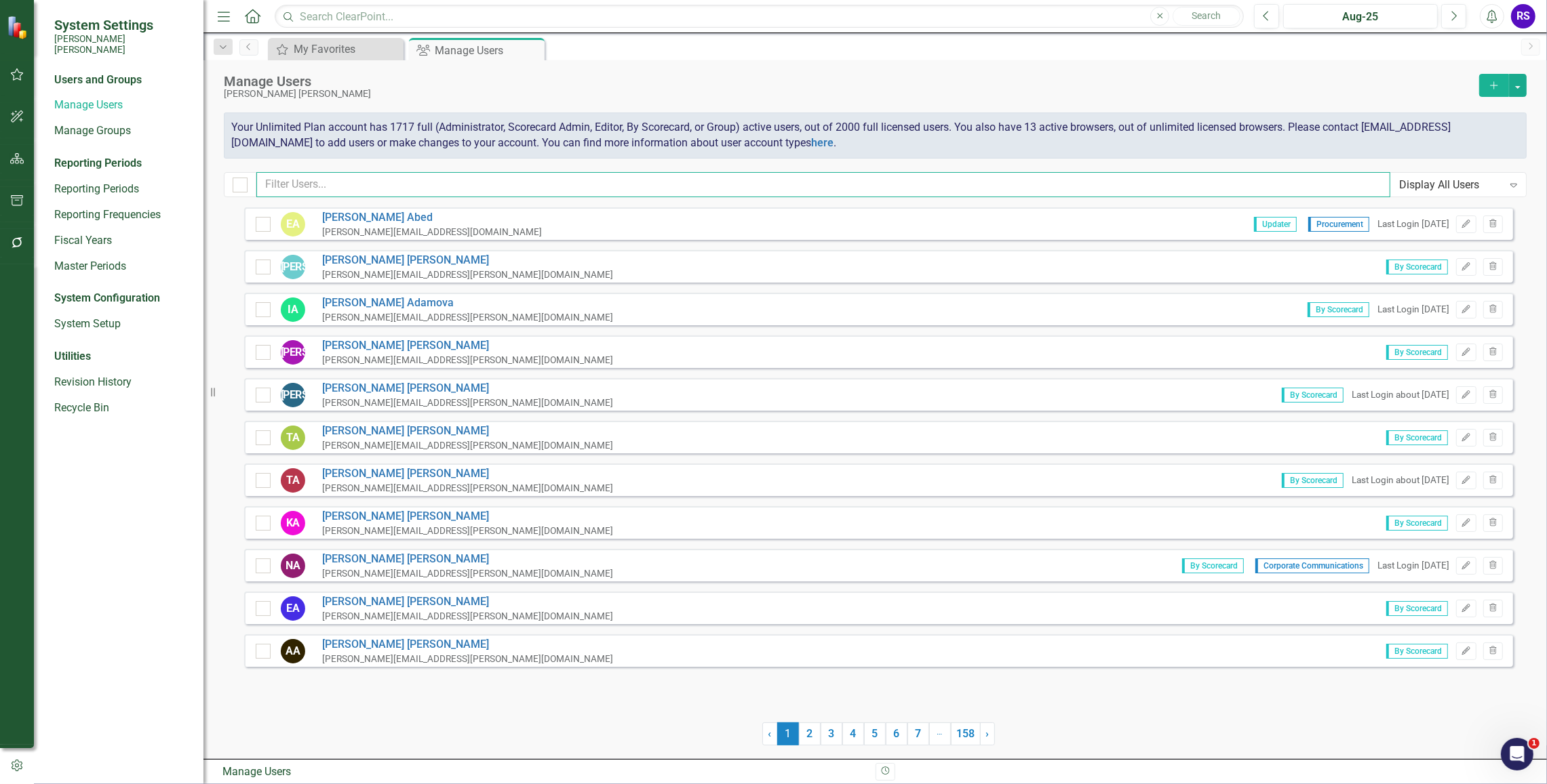
click at [361, 176] on input "text" at bounding box center [822, 184] width 1133 height 25
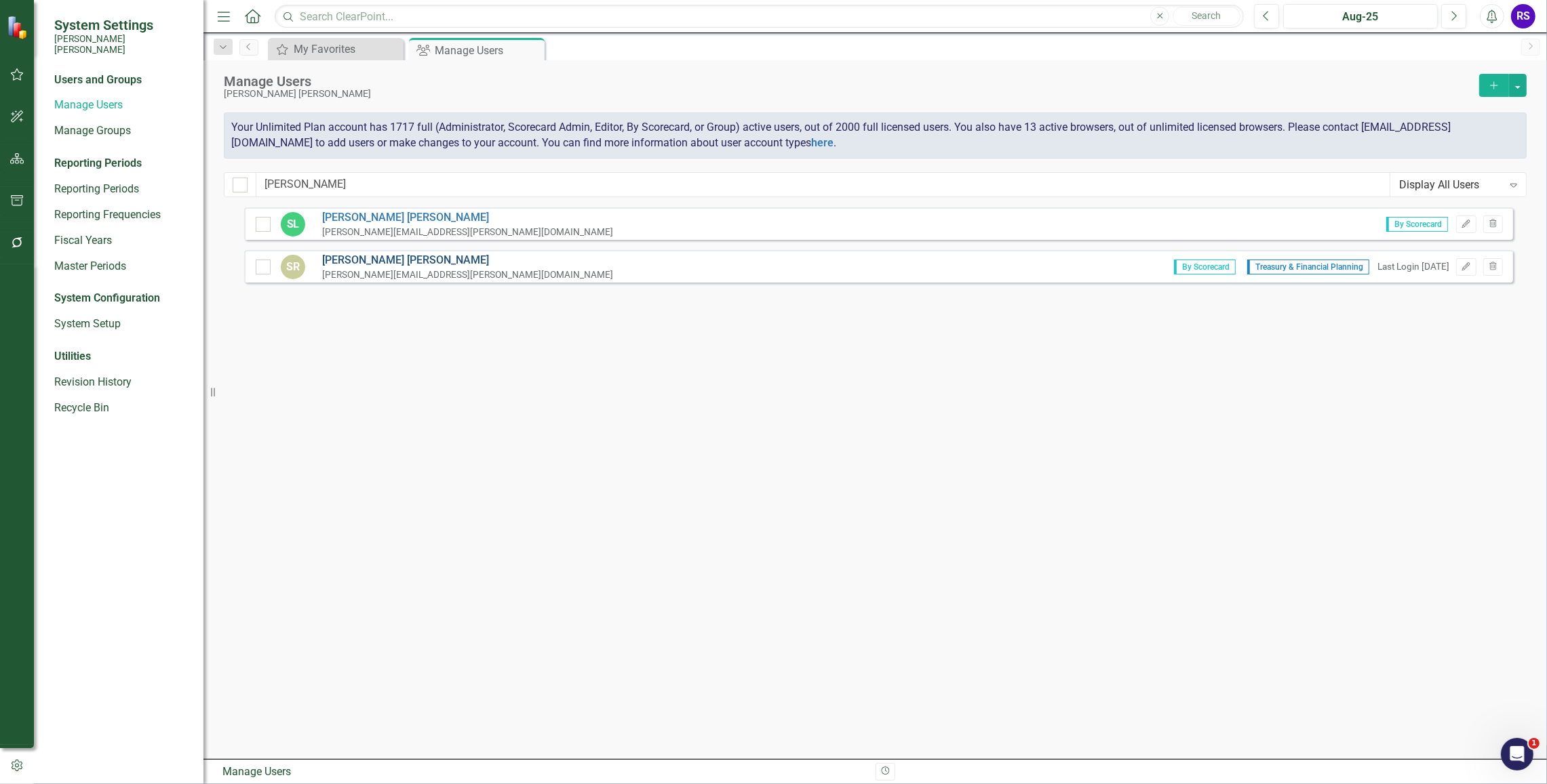
click at [380, 260] on link "[PERSON_NAME]" at bounding box center [467, 261] width 291 height 16
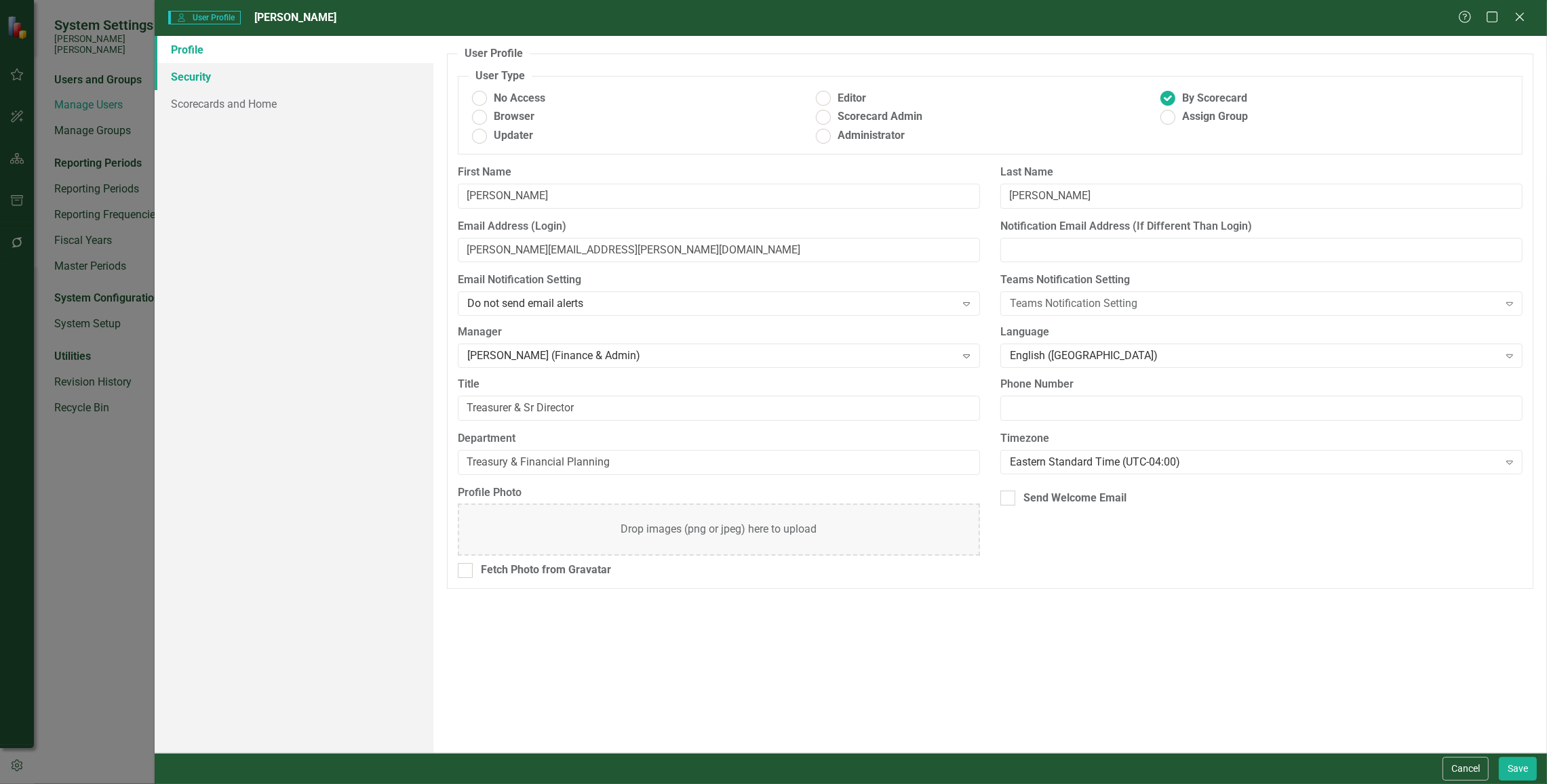
click at [208, 81] on link "Security" at bounding box center [294, 76] width 279 height 27
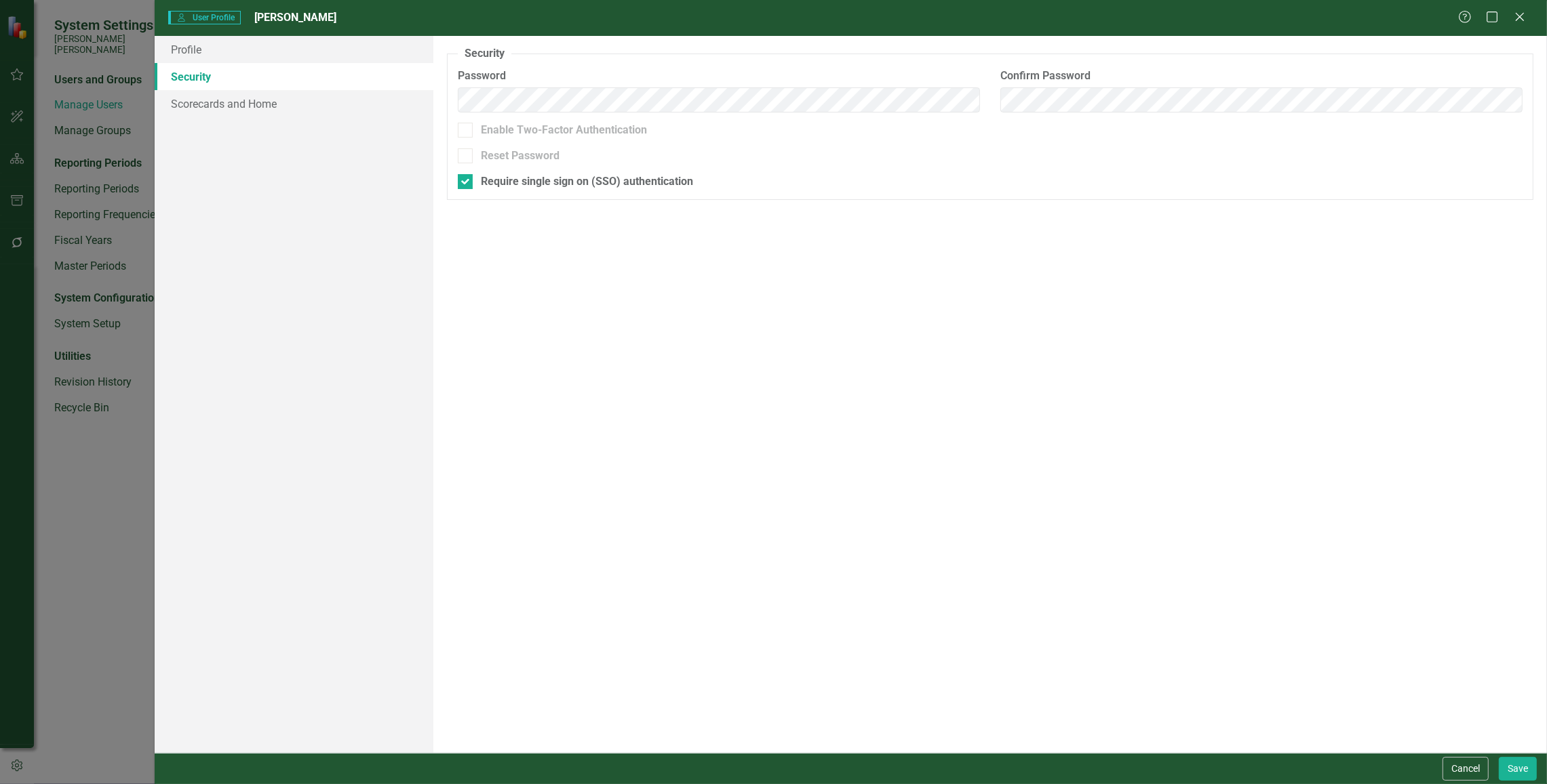
click at [1380, 21] on icon "Close" at bounding box center [1520, 17] width 14 height 11
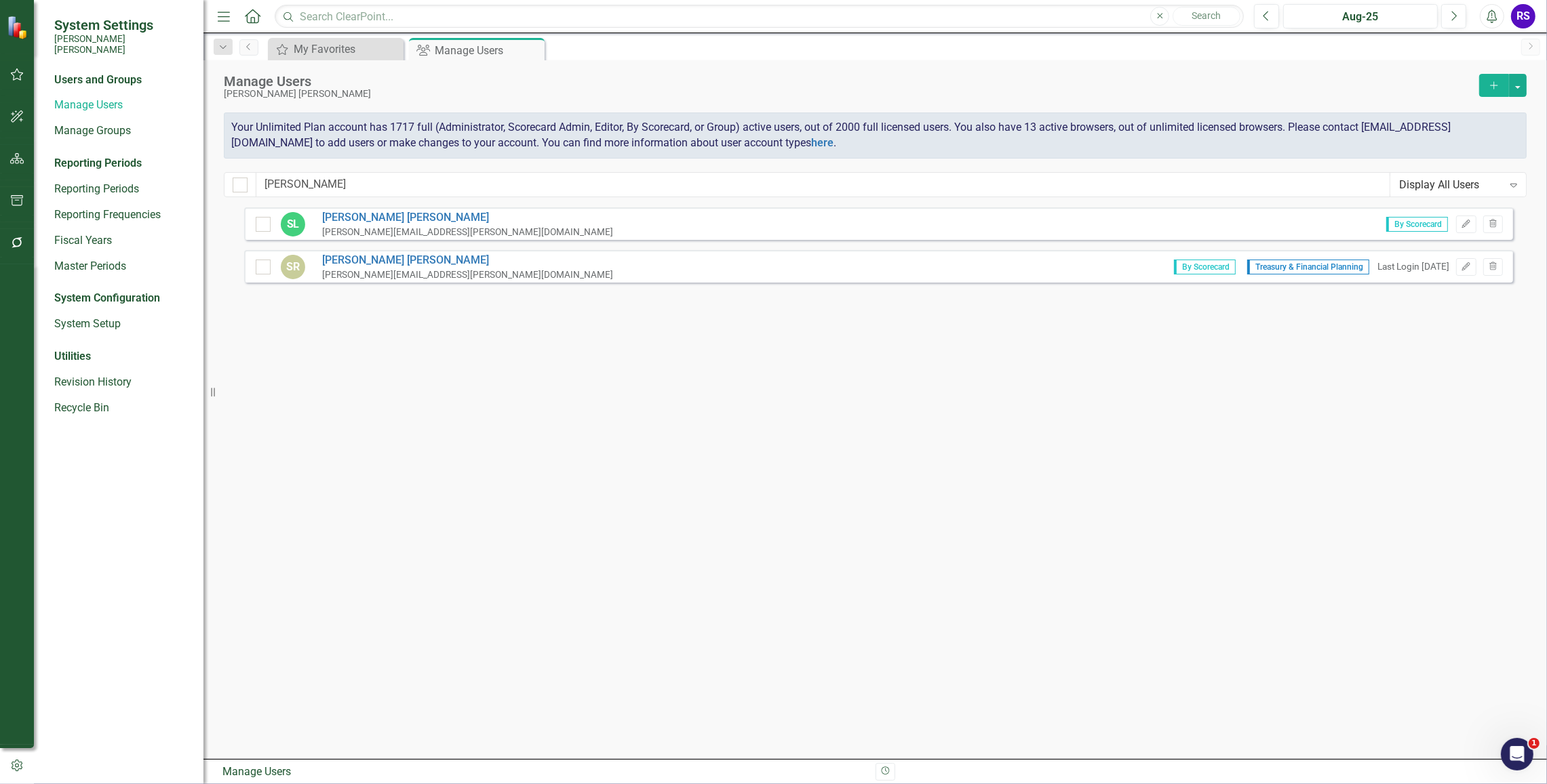
click at [615, 434] on div "SL [PERSON_NAME] [PERSON_NAME][EMAIL_ADDRESS][PERSON_NAME][DOMAIN_NAME] By Scor…" at bounding box center [879, 458] width 1269 height 503
click at [385, 259] on link "[PERSON_NAME]" at bounding box center [467, 261] width 291 height 16
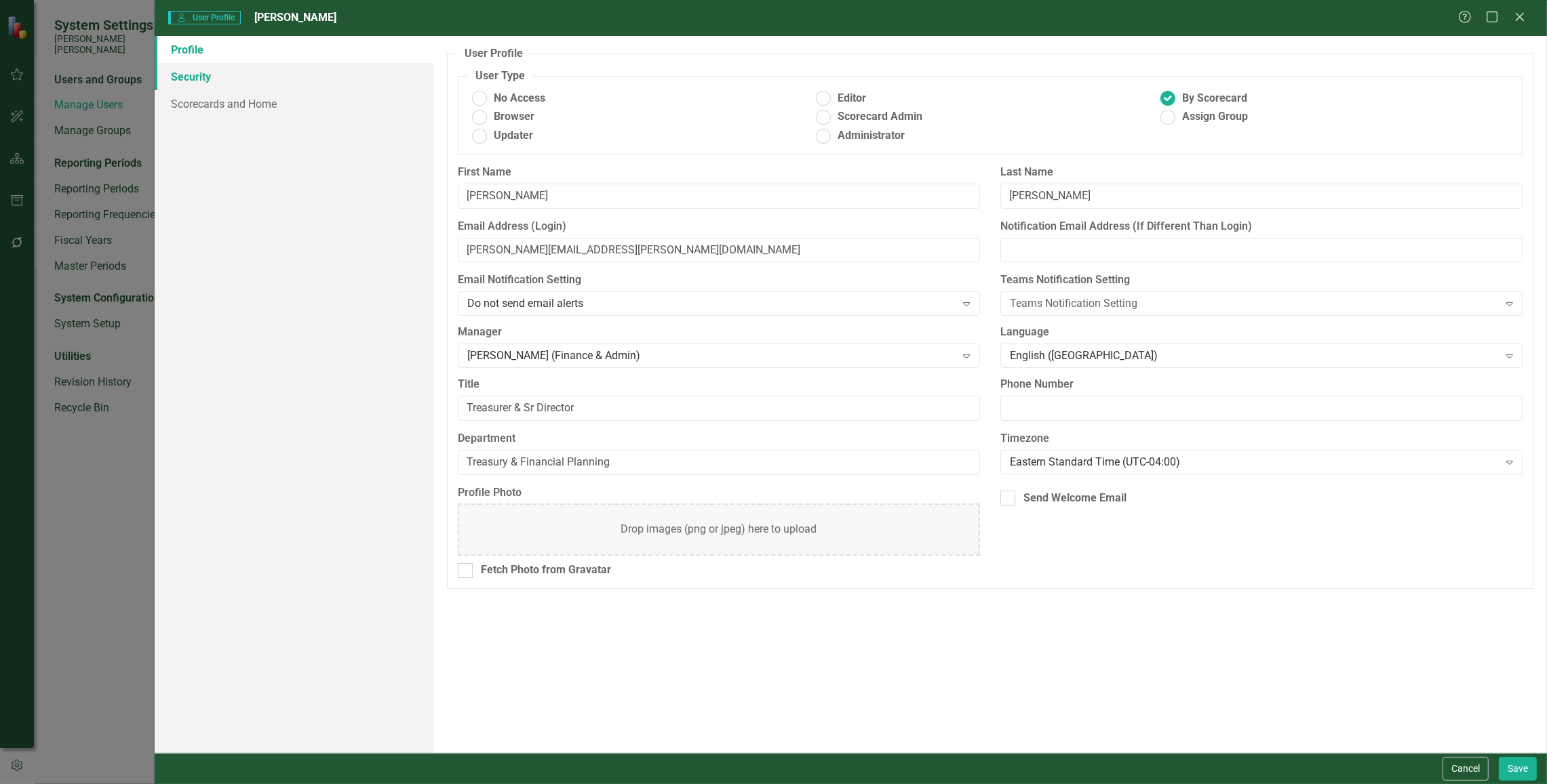
click at [211, 79] on link "Security" at bounding box center [294, 76] width 279 height 27
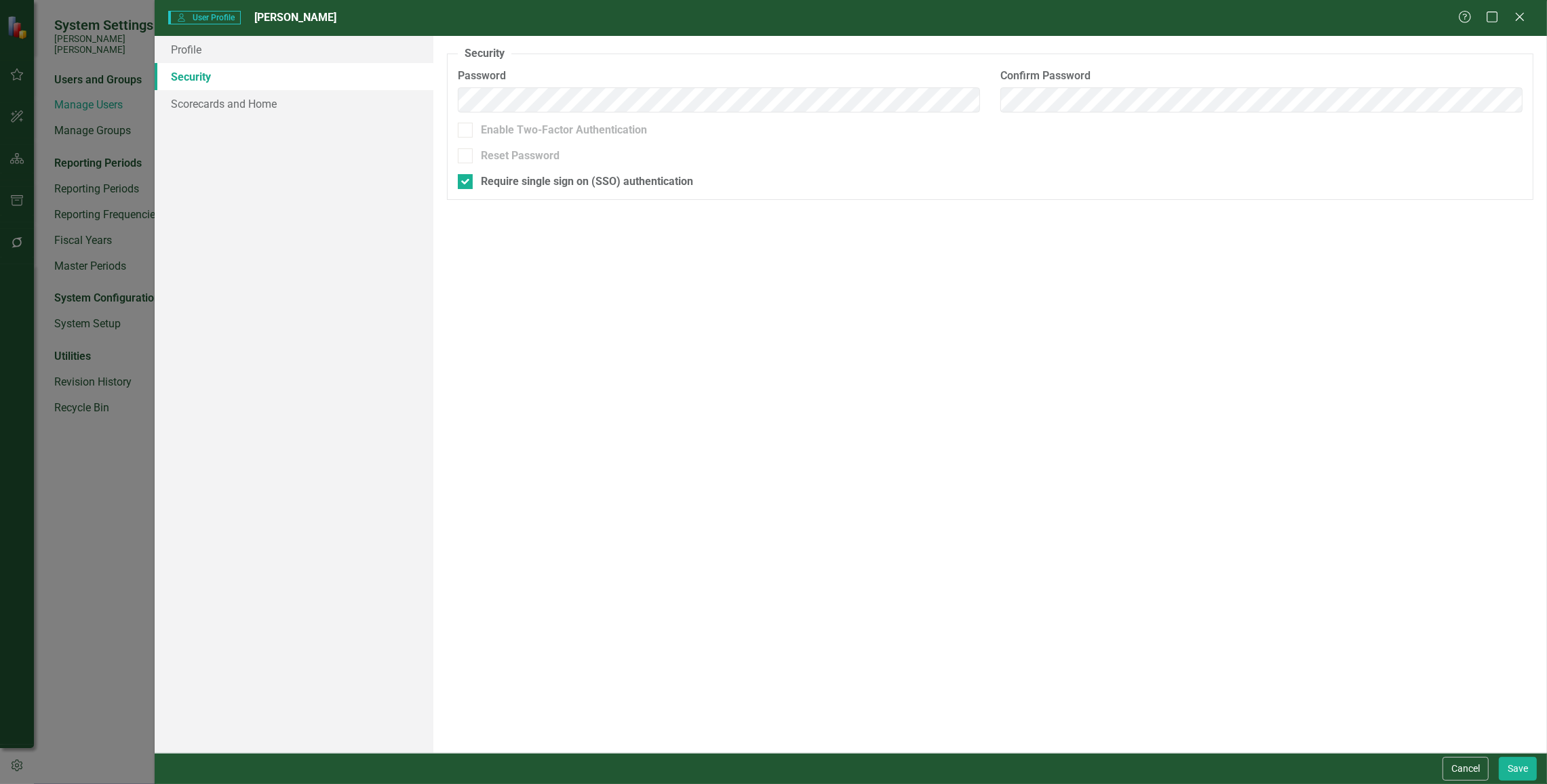
click at [194, 604] on div "Profile Security Scorecards and Home" at bounding box center [294, 394] width 279 height 718
click at [1380, 11] on icon "Close" at bounding box center [1519, 16] width 17 height 13
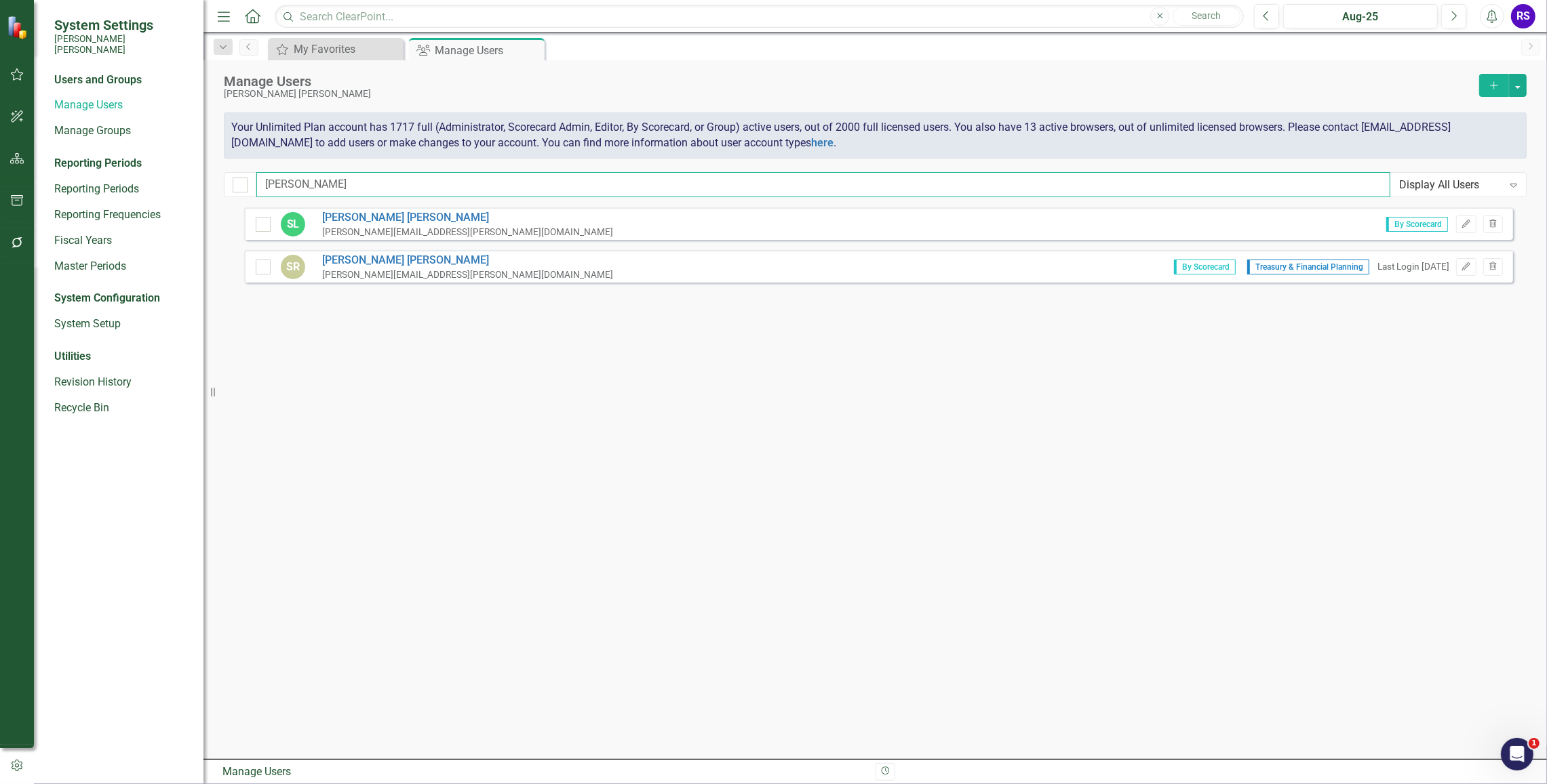
click at [1014, 180] on input "[PERSON_NAME]" at bounding box center [822, 184] width 1133 height 25
drag, startPoint x: 401, startPoint y: 187, endPoint x: 186, endPoint y: 168, distance: 215.8
click at [186, 168] on div "System Settings [PERSON_NAME] [PERSON_NAME] Users and Groups Manage Users Manag…" at bounding box center [774, 392] width 1547 height 784
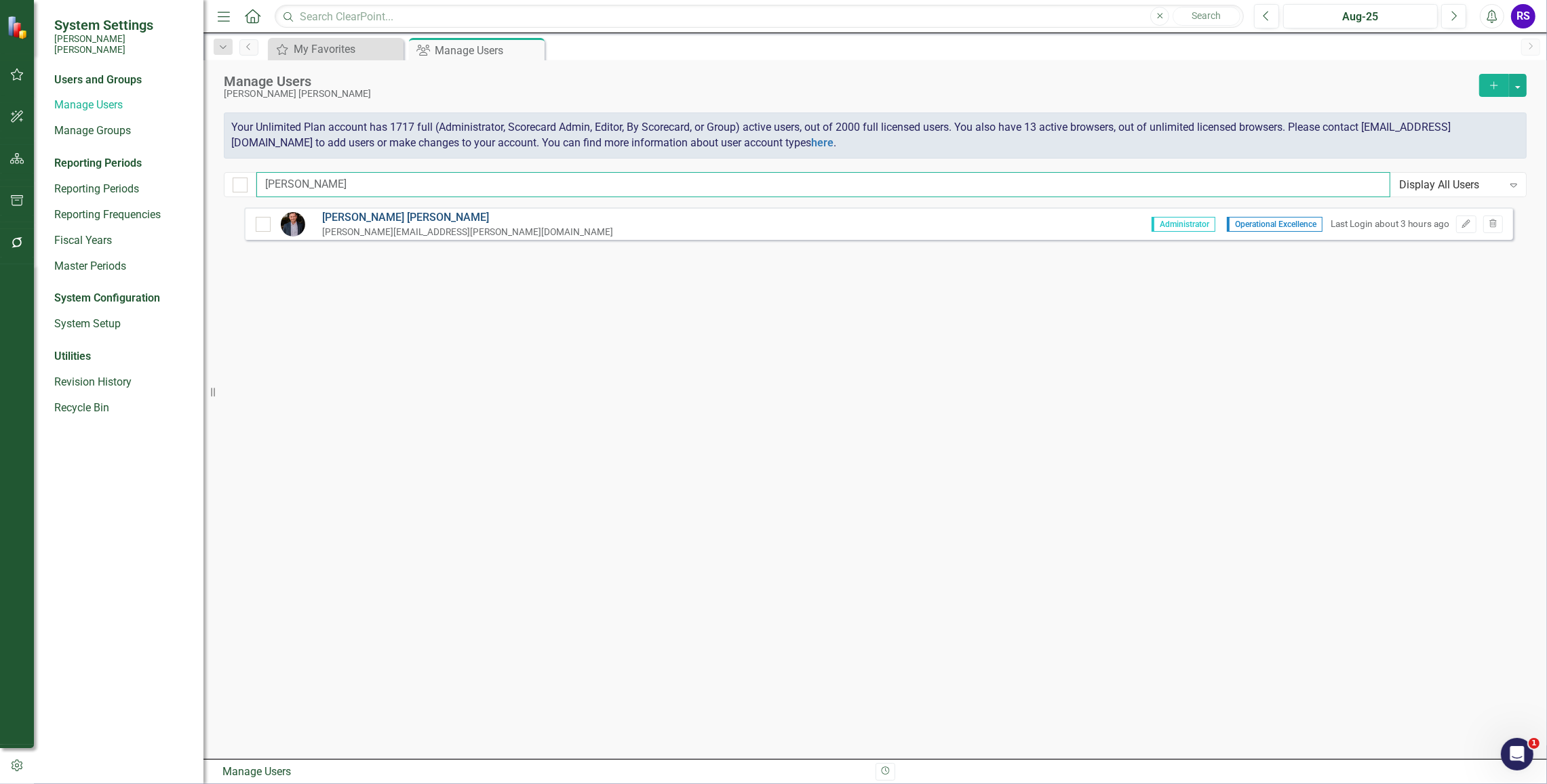
type input "[PERSON_NAME]"
click at [354, 215] on link "[PERSON_NAME]" at bounding box center [467, 218] width 291 height 16
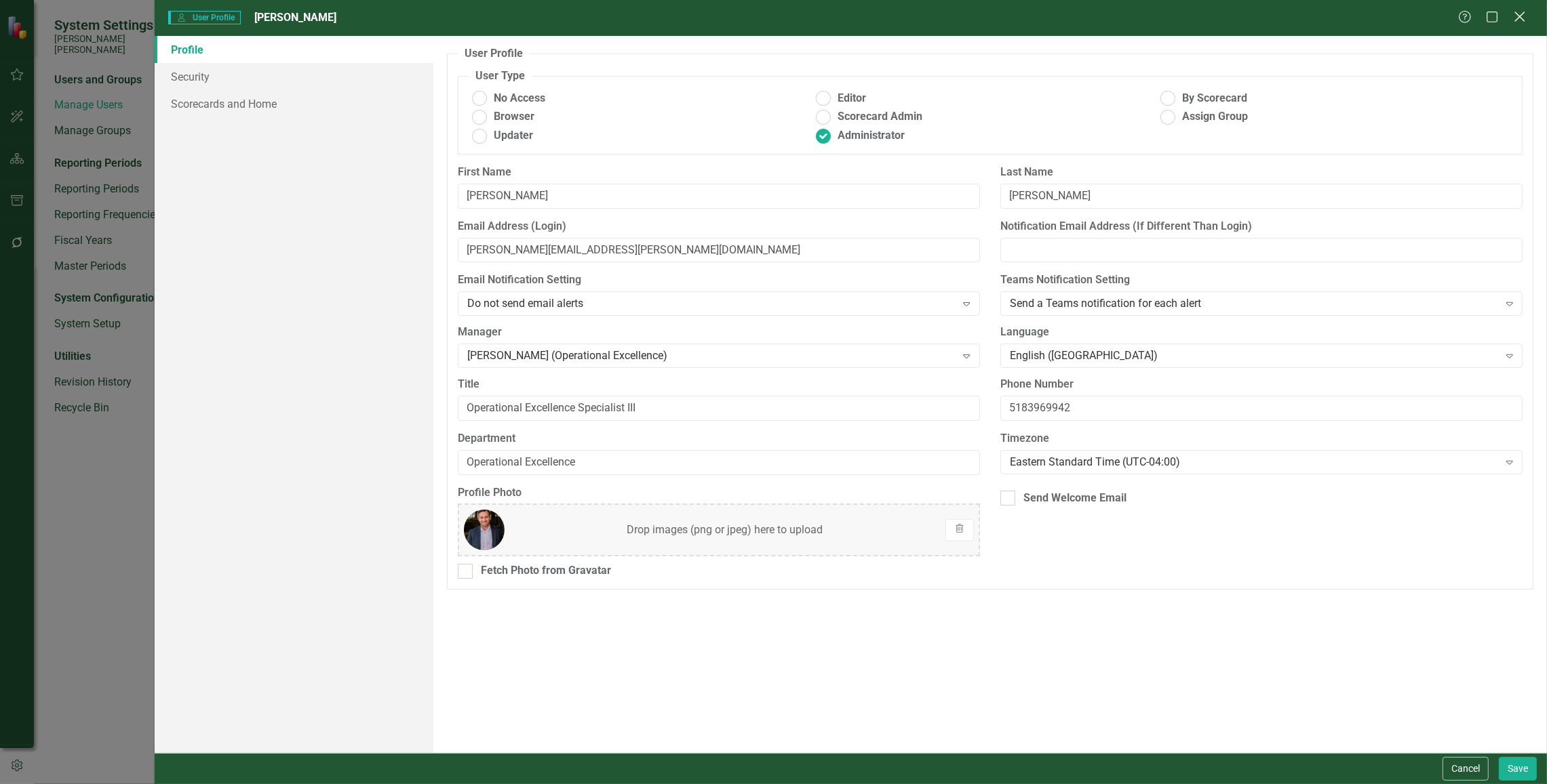
click at [1380, 19] on icon "Close" at bounding box center [1519, 16] width 17 height 13
